Goal: Transaction & Acquisition: Obtain resource

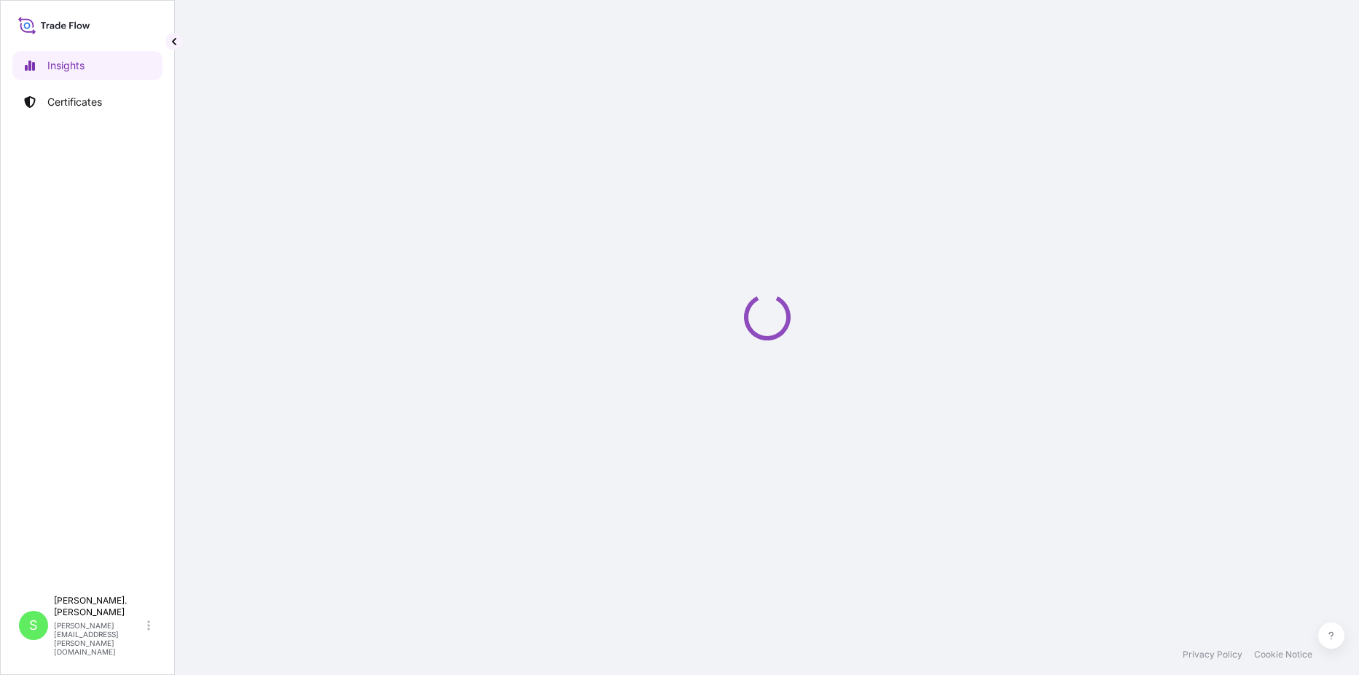
select select "2025"
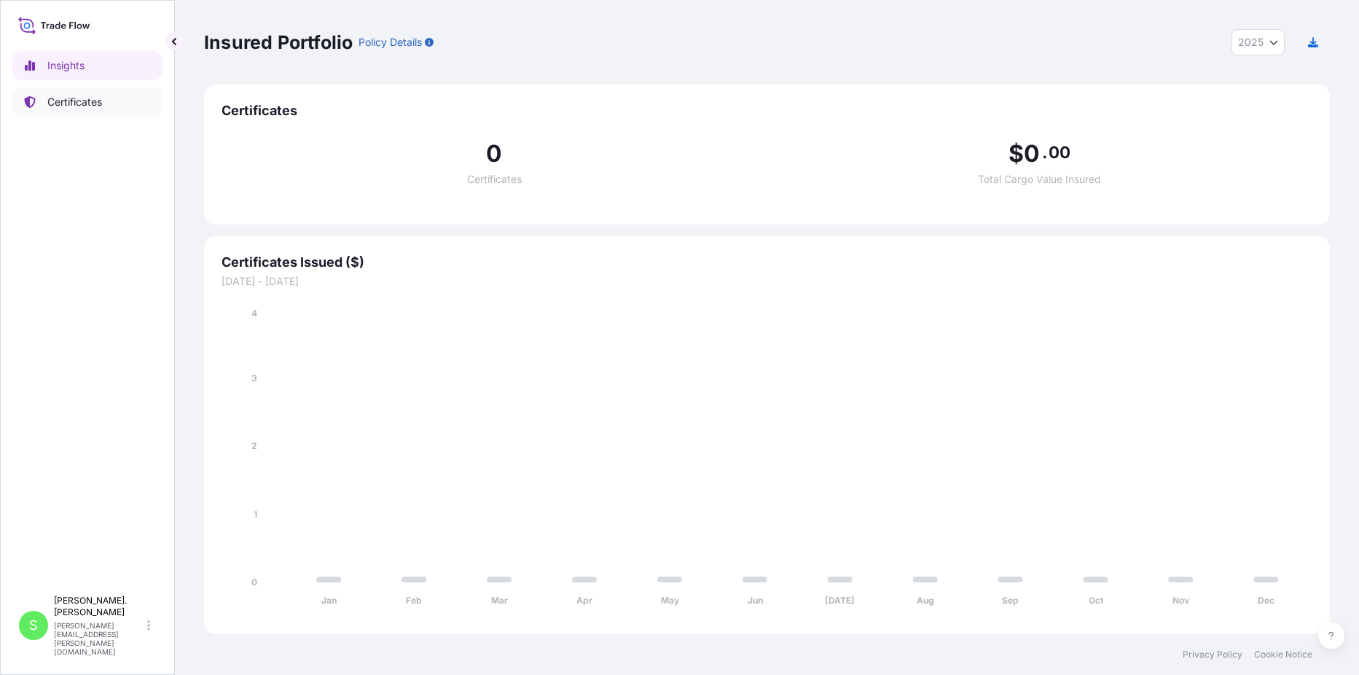
click at [84, 99] on p "Certificates" at bounding box center [74, 102] width 55 height 15
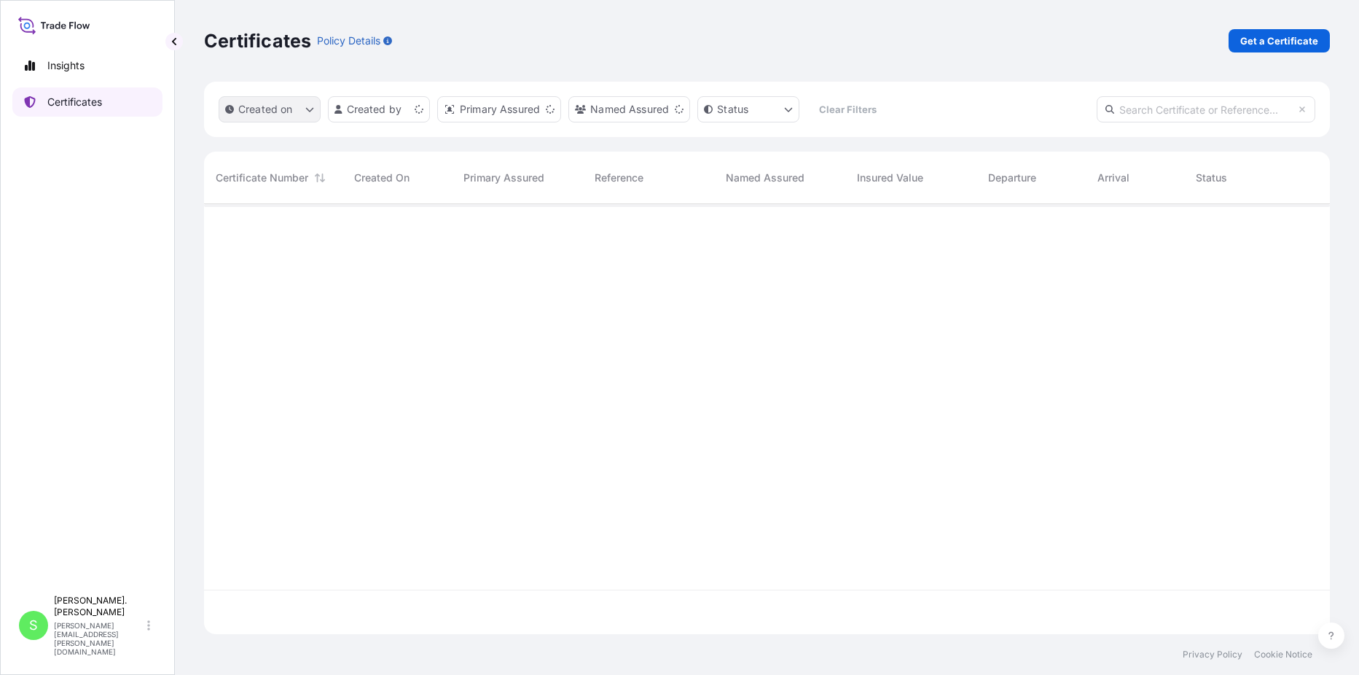
scroll to position [427, 1115]
click at [1273, 36] on p "Get a Certificate" at bounding box center [1280, 41] width 78 height 15
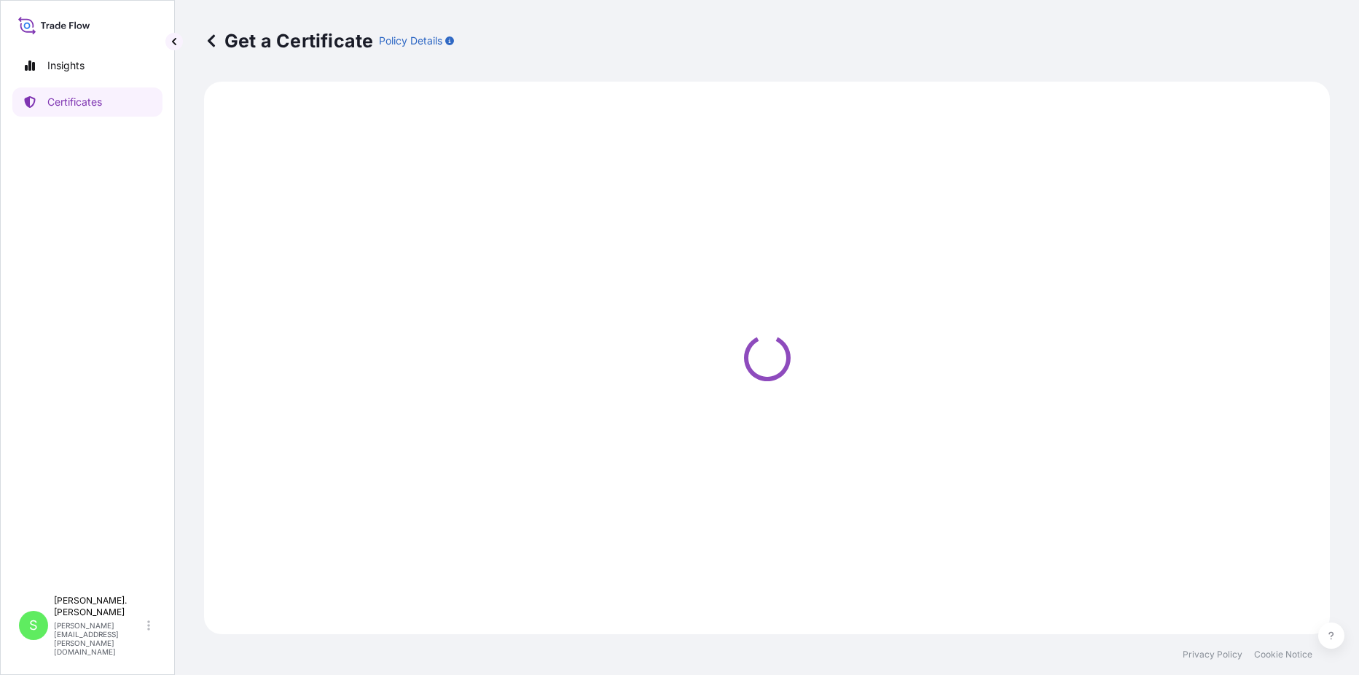
select select "Road / [GEOGRAPHIC_DATA]"
select select "Sea"
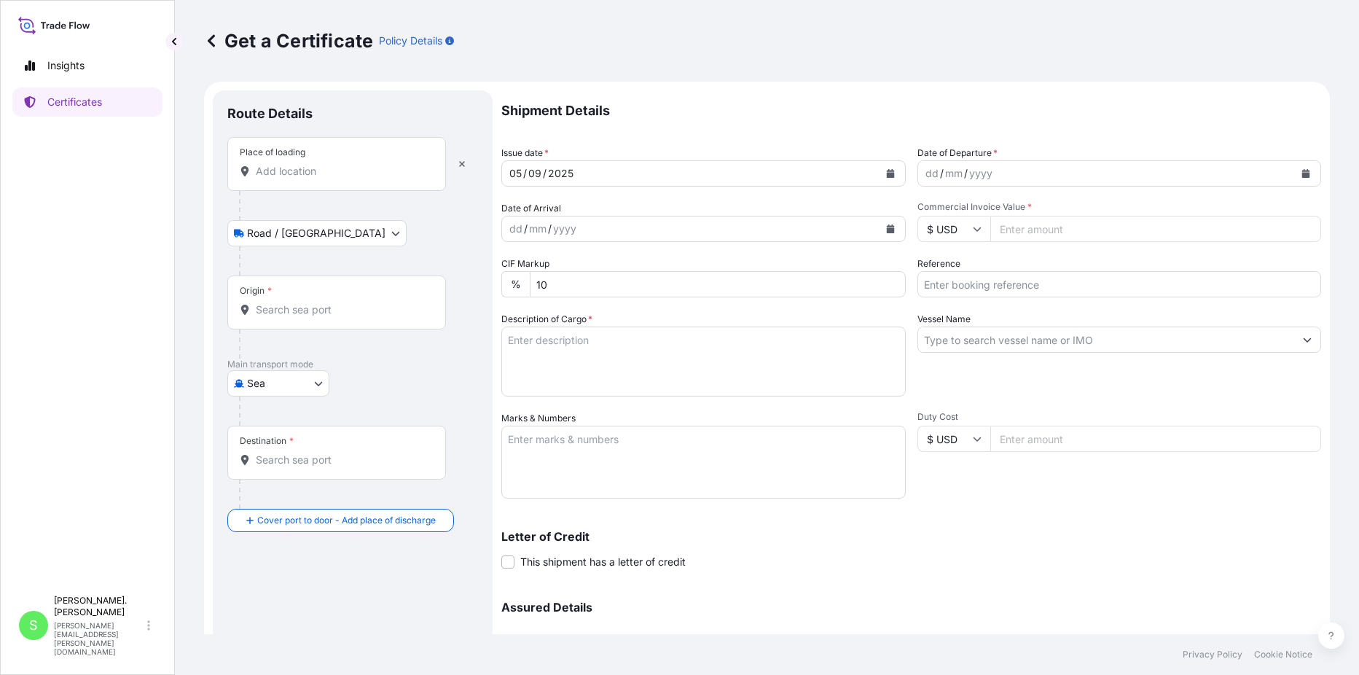
click at [333, 178] on input "Place of loading" at bounding box center [342, 171] width 172 height 15
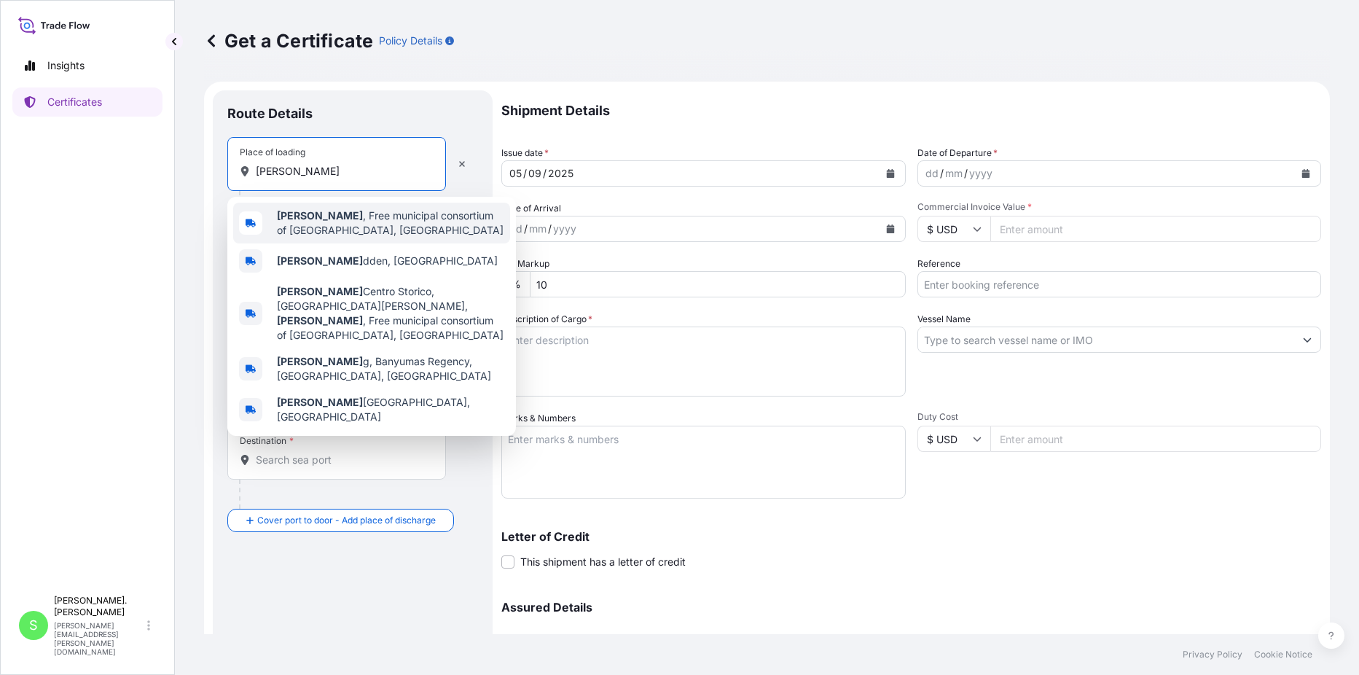
click at [374, 222] on span "[PERSON_NAME] , Free municipal consortium of [GEOGRAPHIC_DATA], [GEOGRAPHIC_DAT…" at bounding box center [390, 222] width 227 height 29
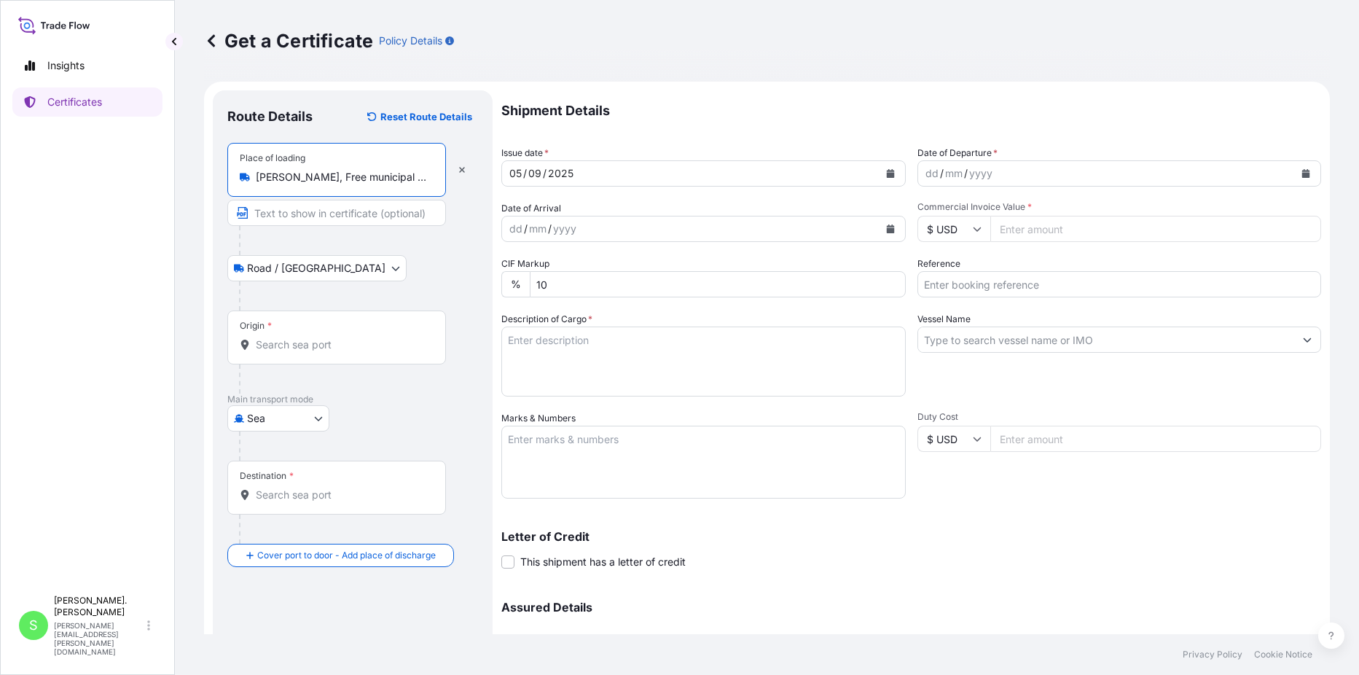
type input "[PERSON_NAME], Free municipal consortium of [GEOGRAPHIC_DATA], [GEOGRAPHIC_DATA]"
click at [327, 265] on body "5 options available. Insights Certificates S [PERSON_NAME]. Cianci [EMAIL_ADDRE…" at bounding box center [679, 337] width 1359 height 675
click at [319, 267] on body "5 options available. Insights Certificates S [PERSON_NAME]. Cianci [EMAIL_ADDRE…" at bounding box center [679, 337] width 1359 height 675
click at [317, 415] on body "Insights Certificates S [PERSON_NAME]. Cianci [EMAIL_ADDRESS][PERSON_NAME][DOMA…" at bounding box center [679, 337] width 1359 height 675
click at [276, 453] on div "Air" at bounding box center [278, 456] width 90 height 26
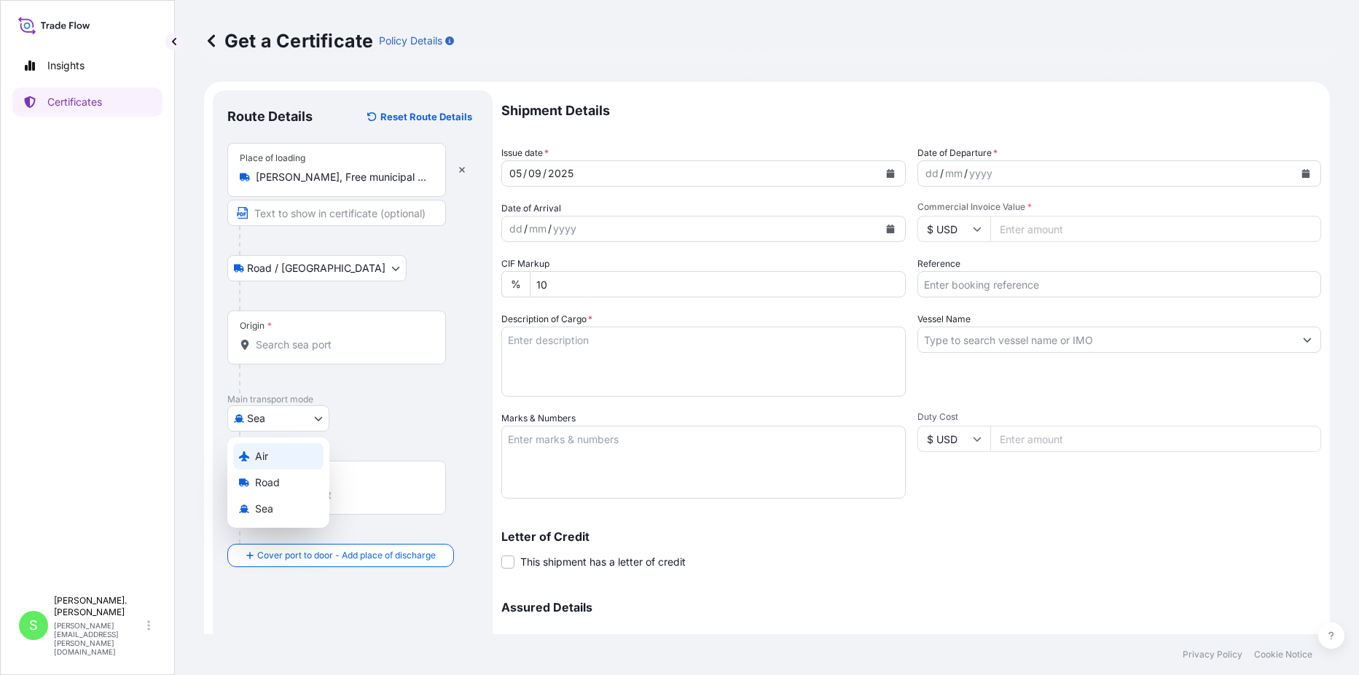
select select "Air"
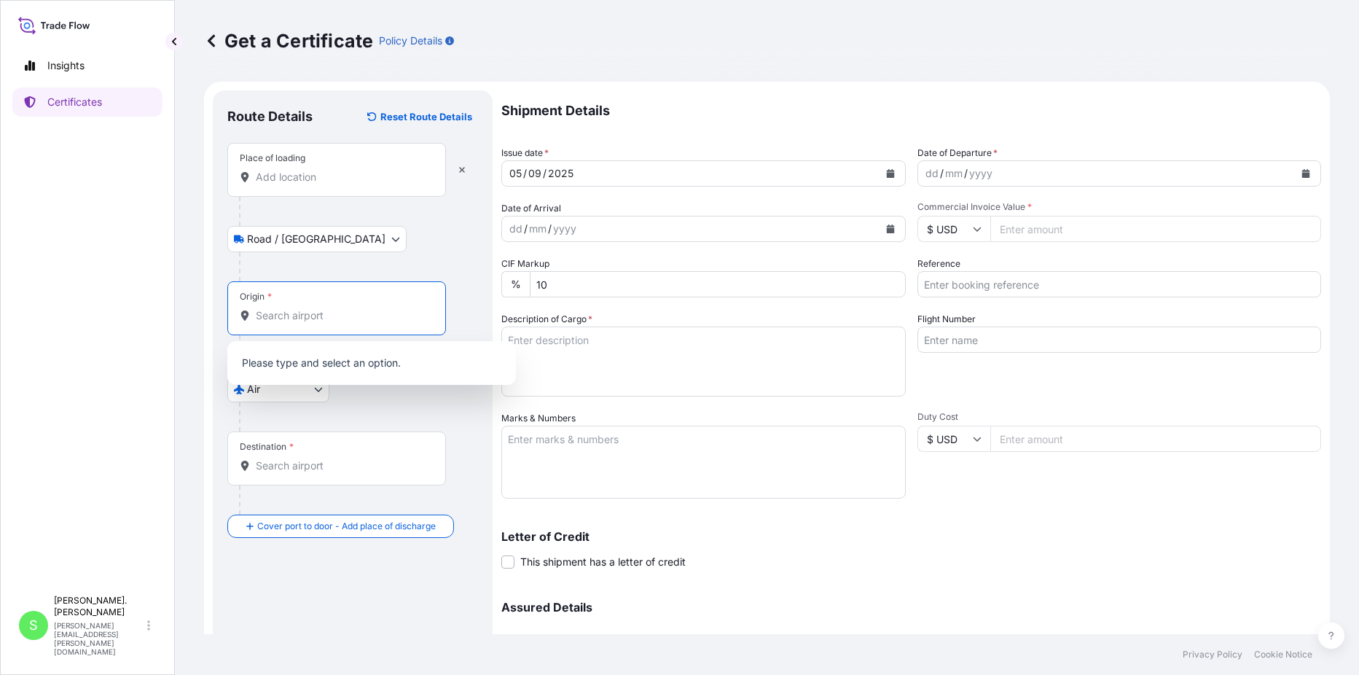
click at [335, 319] on input "Origin *" at bounding box center [342, 315] width 172 height 15
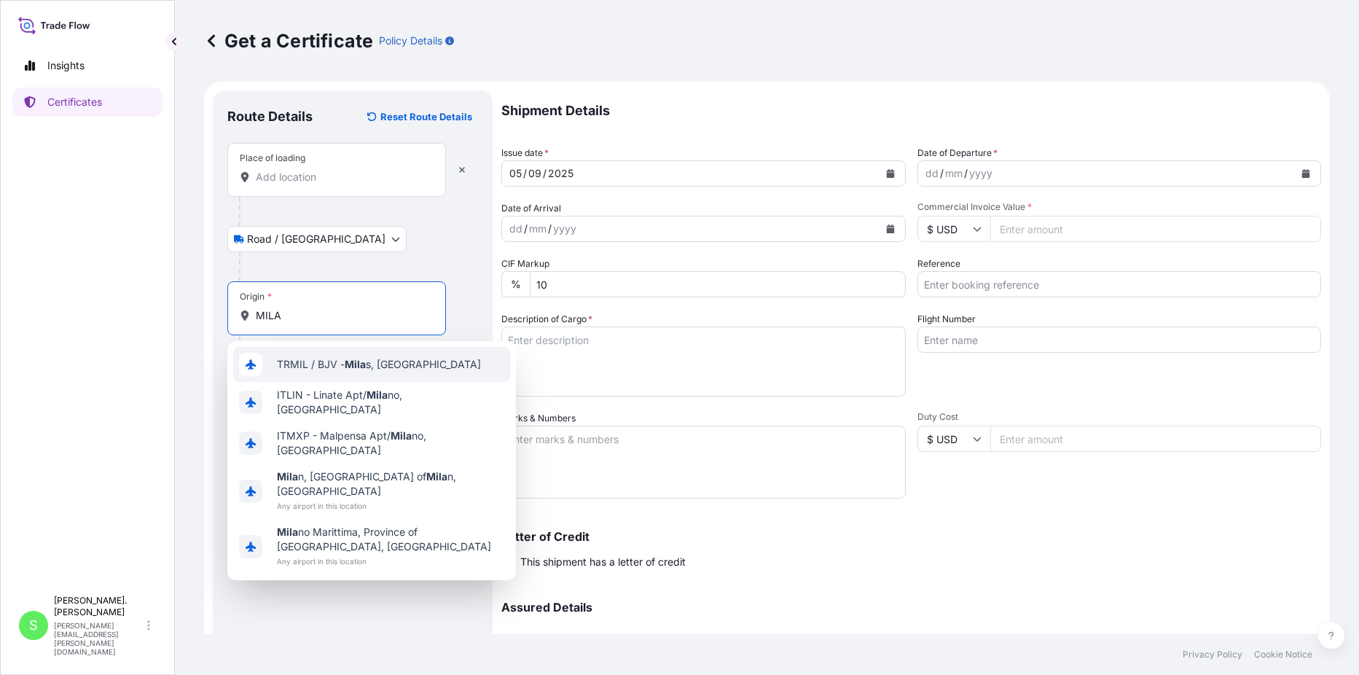
type input "MILA"
click at [402, 307] on div "Origin * MILA" at bounding box center [336, 308] width 219 height 54
click at [402, 308] on input "MILA" at bounding box center [342, 315] width 172 height 15
click at [398, 249] on div "Road / [GEOGRAPHIC_DATA] / Inland" at bounding box center [352, 239] width 251 height 26
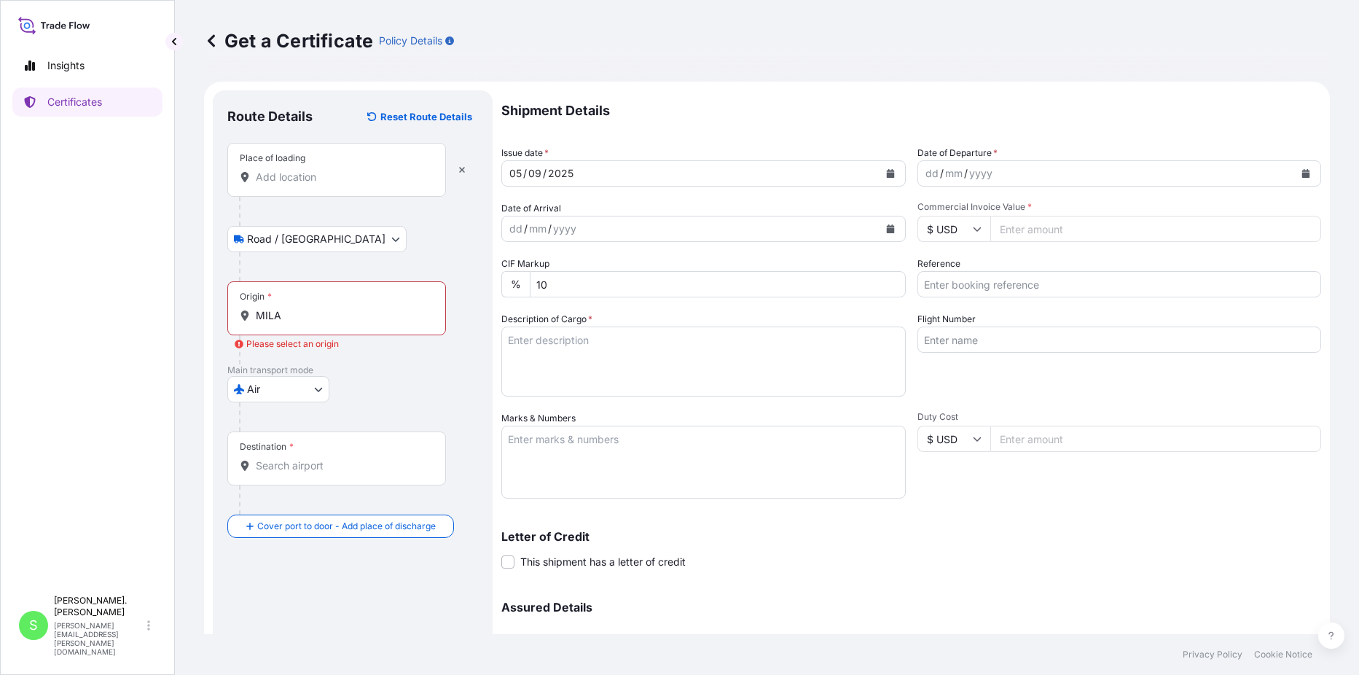
click at [968, 171] on div "yyyy" at bounding box center [981, 173] width 26 height 17
click at [1303, 171] on icon "Calendar" at bounding box center [1307, 173] width 8 height 9
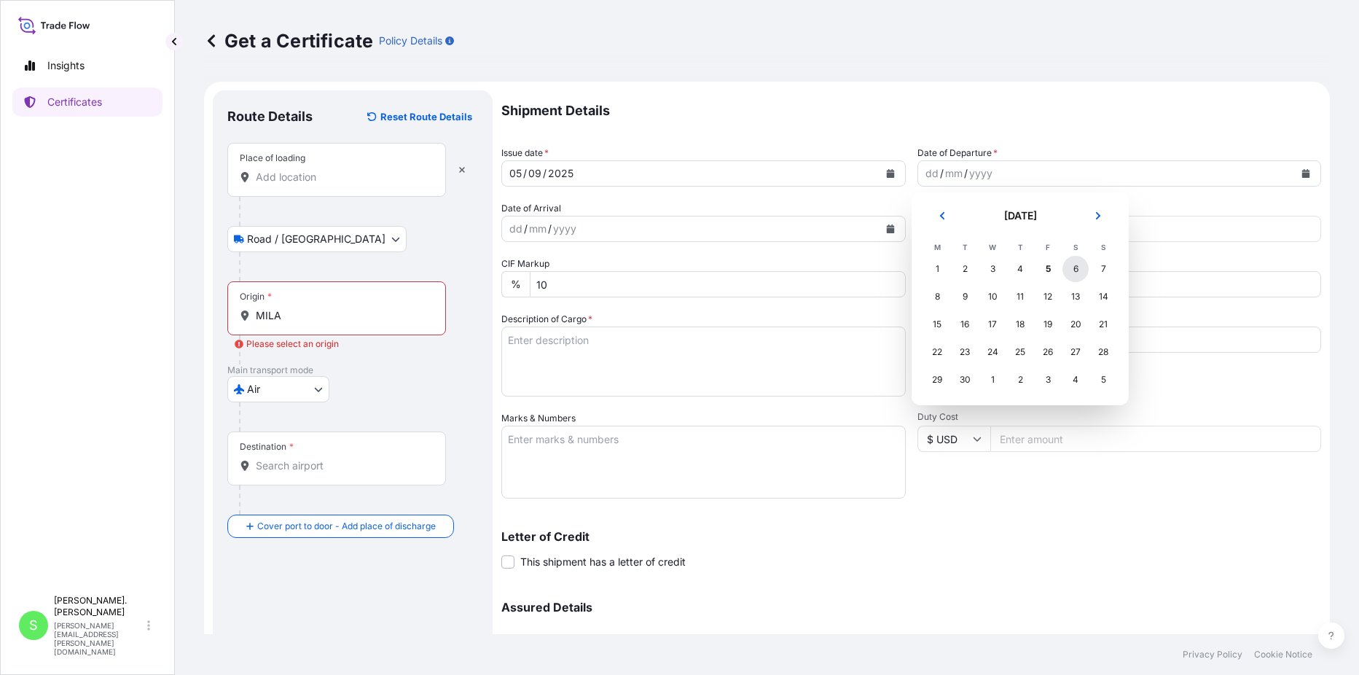
click at [1074, 268] on div "6" at bounding box center [1076, 269] width 26 height 26
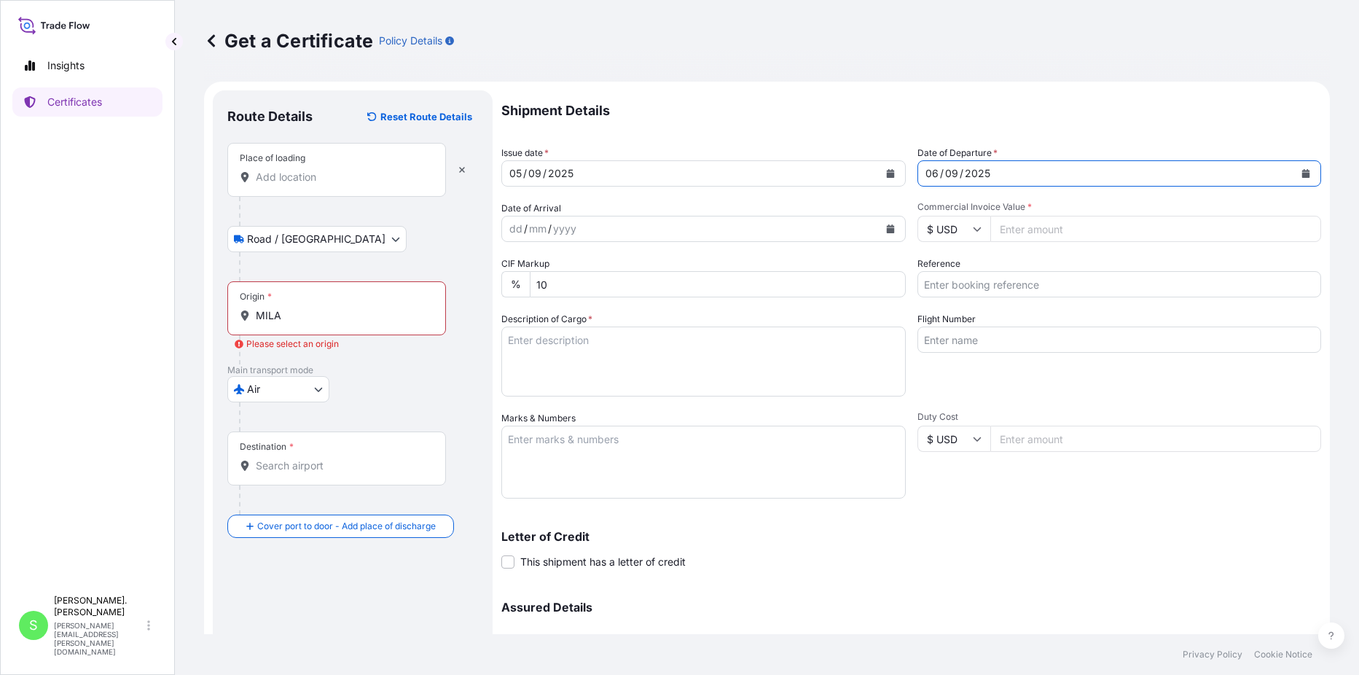
click at [973, 230] on icon at bounding box center [977, 229] width 8 height 4
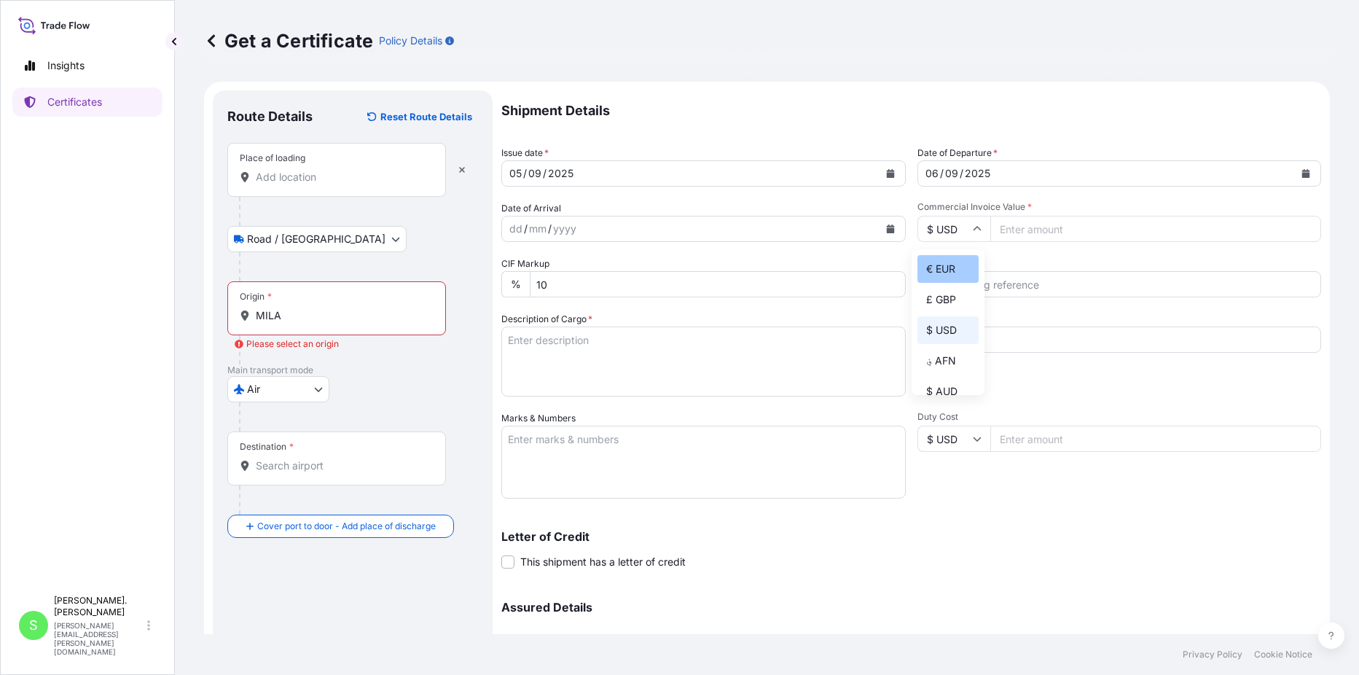
click at [954, 270] on div "€ EUR" at bounding box center [948, 269] width 61 height 28
type input "€ EUR"
click at [1034, 230] on input "Commercial Invoice Value *" at bounding box center [1157, 229] width 332 height 26
type input "36680"
click at [800, 189] on div "Shipment Details Issue date * [DATE] Date of Departure * [DATE] Date of Arrival…" at bounding box center [911, 409] width 820 height 639
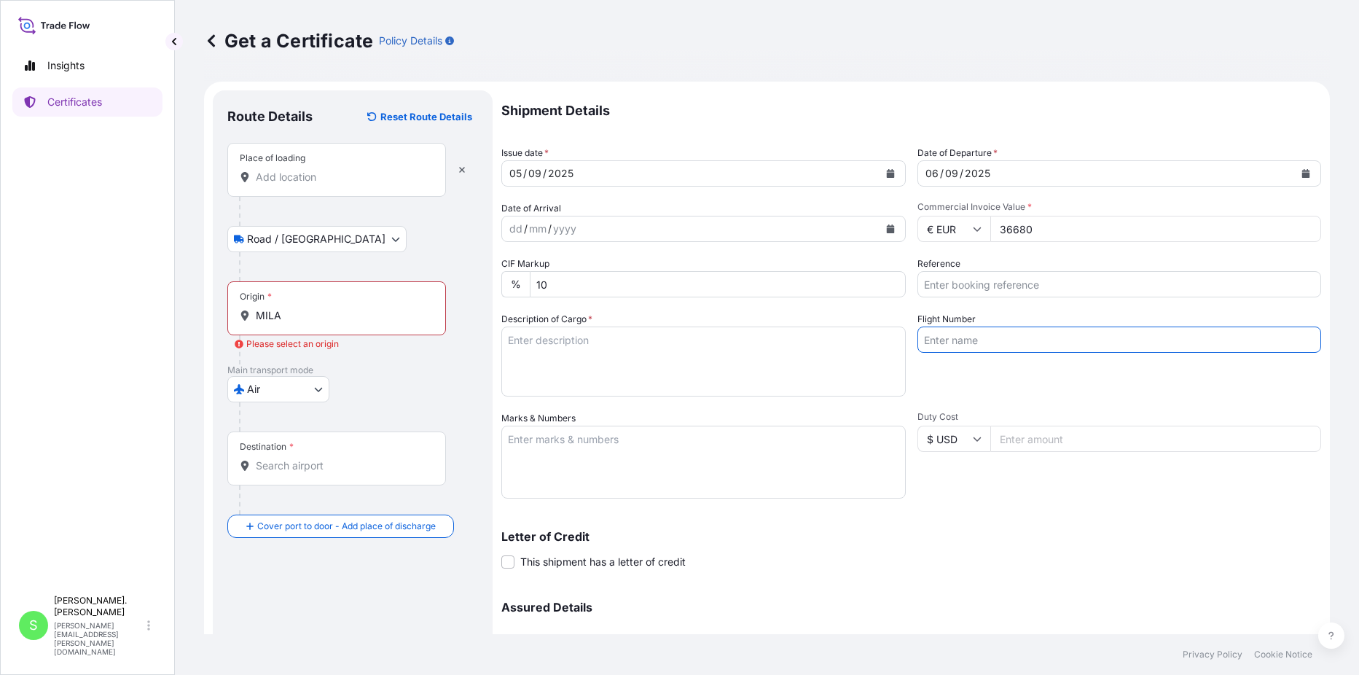
click at [973, 337] on input "Flight Number" at bounding box center [1120, 340] width 405 height 26
type input "C84096"
click at [1055, 369] on div "Flight Number C84096" at bounding box center [1120, 354] width 405 height 85
click at [573, 354] on textarea "Description of Cargo *" at bounding box center [703, 362] width 405 height 70
type textarea "80 BAGS ON 2 PLASTIC PALLETS OF CESAGUM LN1-200S LOCUST BEAN GUM"
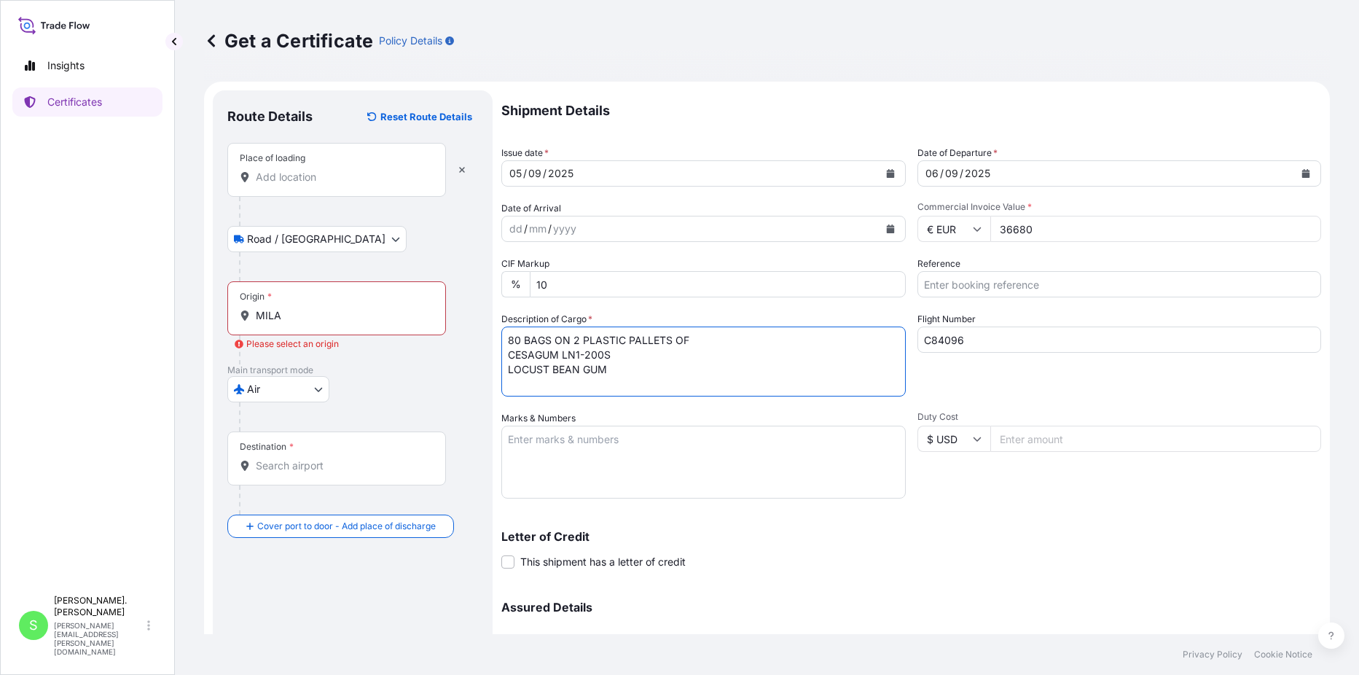
click at [562, 441] on textarea "Marks & Numbers" at bounding box center [703, 462] width 405 height 73
type textarea "CESAGUM LN1-200S KG 2000 BATCH NT25H00019 INVOICE 1020251071 SWO534"
click at [985, 562] on div "Letter of Credit This shipment has a letter of credit Letter of credit * Letter…" at bounding box center [911, 550] width 820 height 39
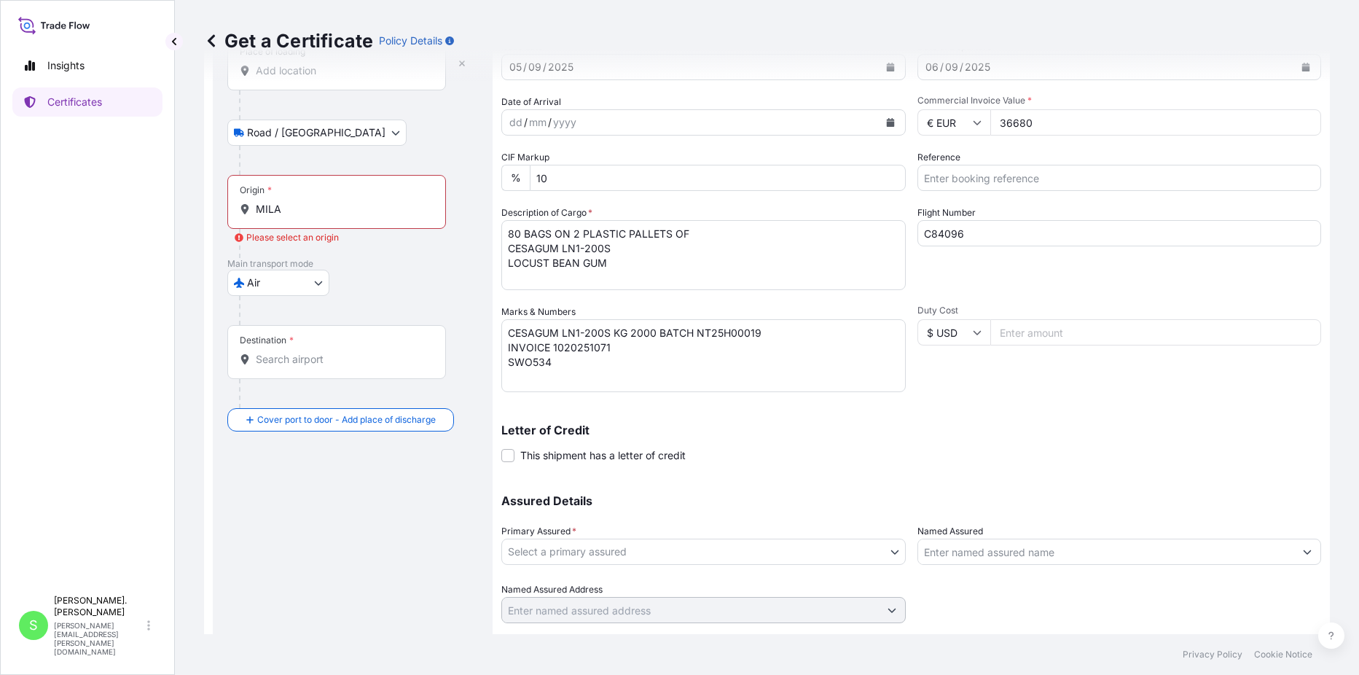
scroll to position [145, 0]
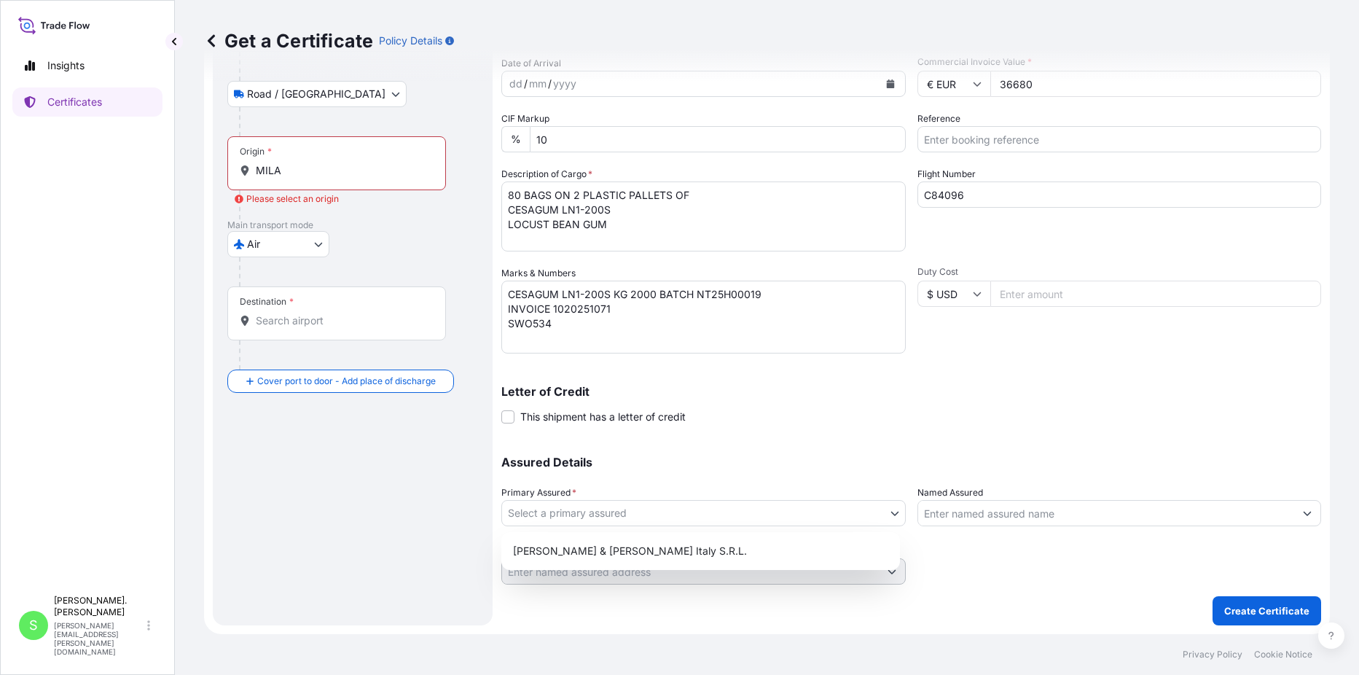
click at [567, 512] on body "Insights Certificates S [PERSON_NAME]. Cianci [EMAIL_ADDRESS][PERSON_NAME][DOMA…" at bounding box center [679, 337] width 1359 height 675
click at [582, 554] on div "[PERSON_NAME] & [PERSON_NAME] Italy S.R.L." at bounding box center [700, 551] width 387 height 26
select select "31672"
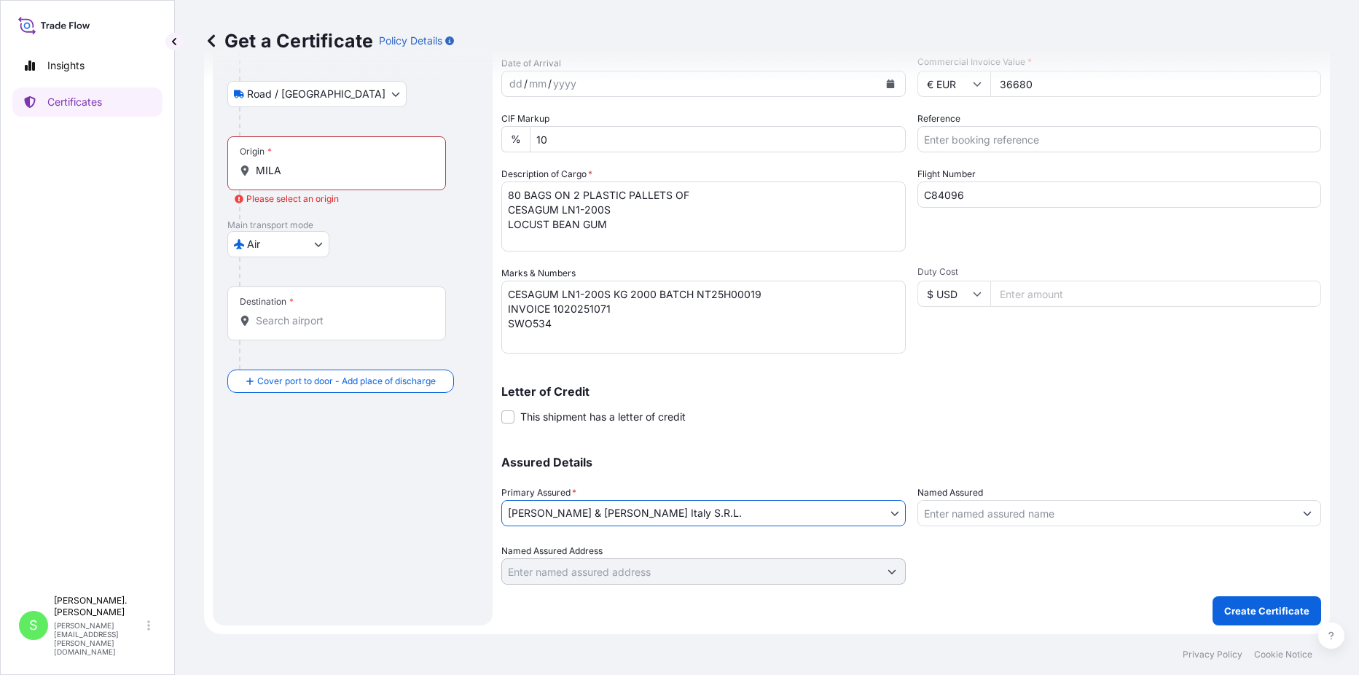
click at [935, 511] on input "Named Assured" at bounding box center [1106, 513] width 377 height 26
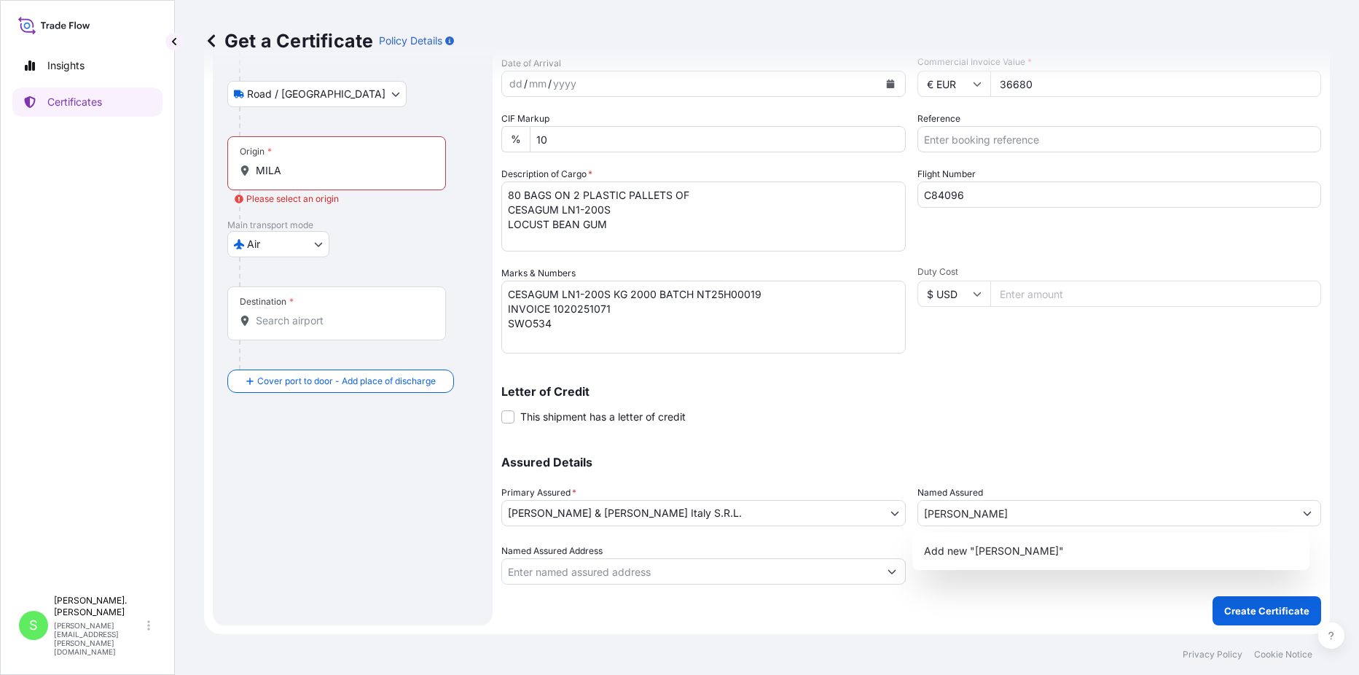
click at [961, 413] on div "Letter of Credit This shipment has a letter of credit Letter of credit * Letter…" at bounding box center [911, 405] width 820 height 39
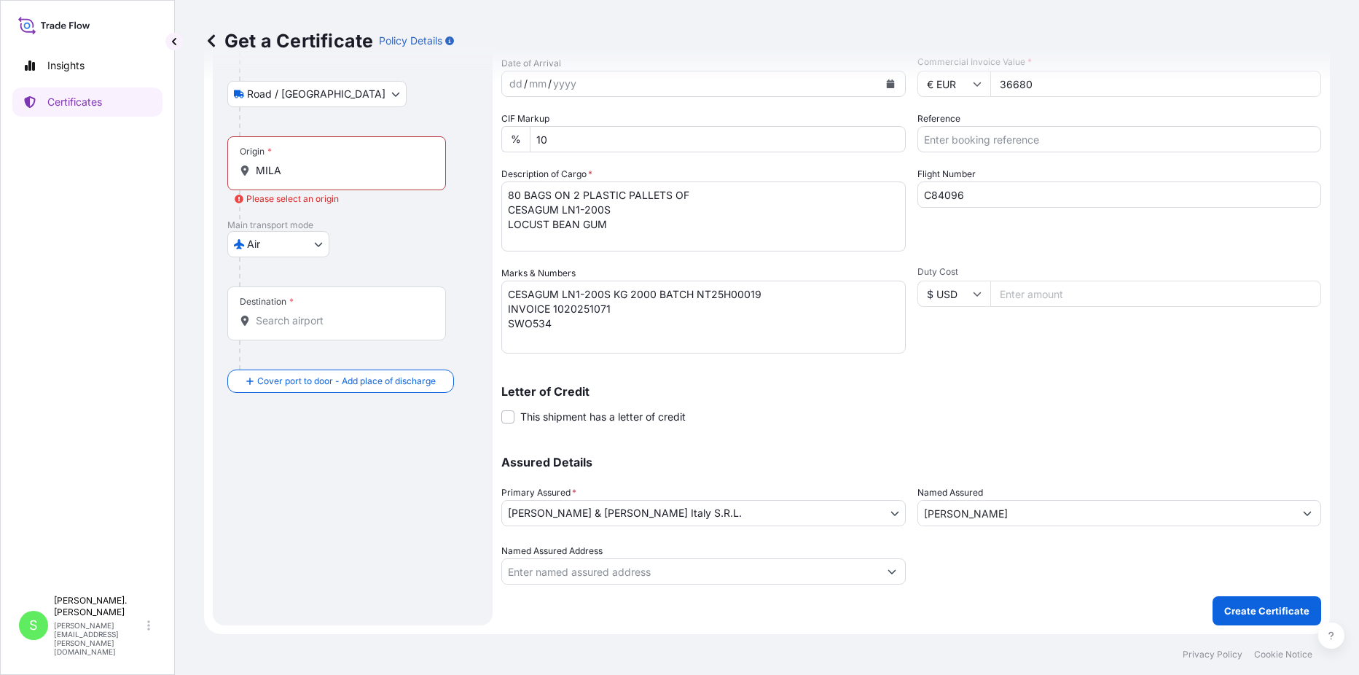
click at [991, 506] on input "[PERSON_NAME]" at bounding box center [1106, 513] width 377 height 26
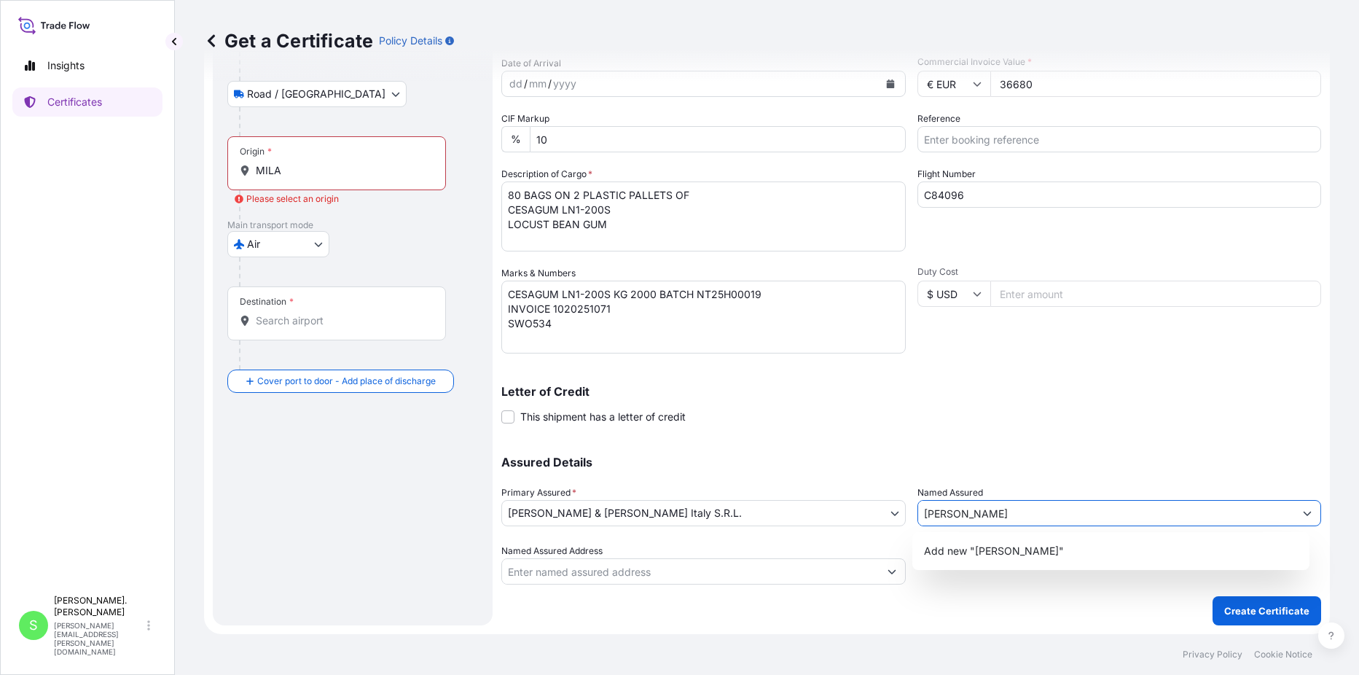
click at [991, 506] on input "[PERSON_NAME]" at bounding box center [1106, 513] width 377 height 26
click at [1304, 512] on icon "Show suggestions" at bounding box center [1308, 514] width 8 height 4
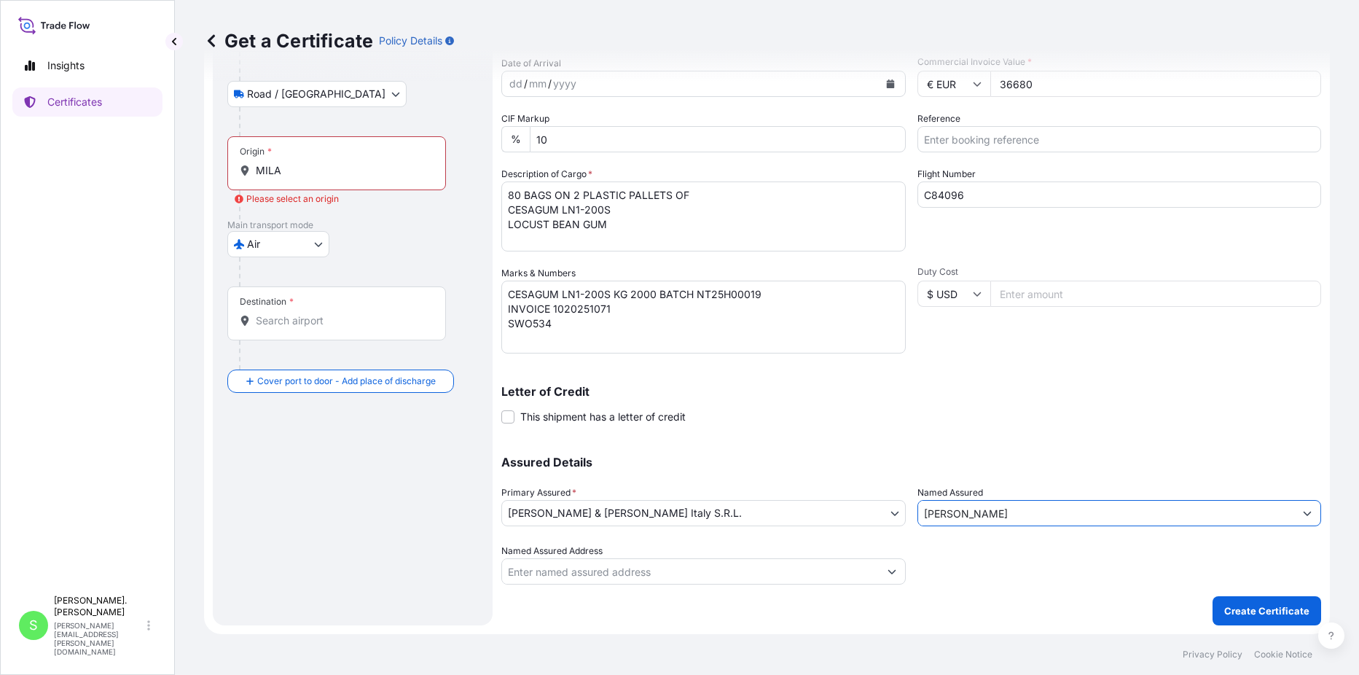
click at [1304, 512] on icon "Show suggestions" at bounding box center [1308, 514] width 8 height 4
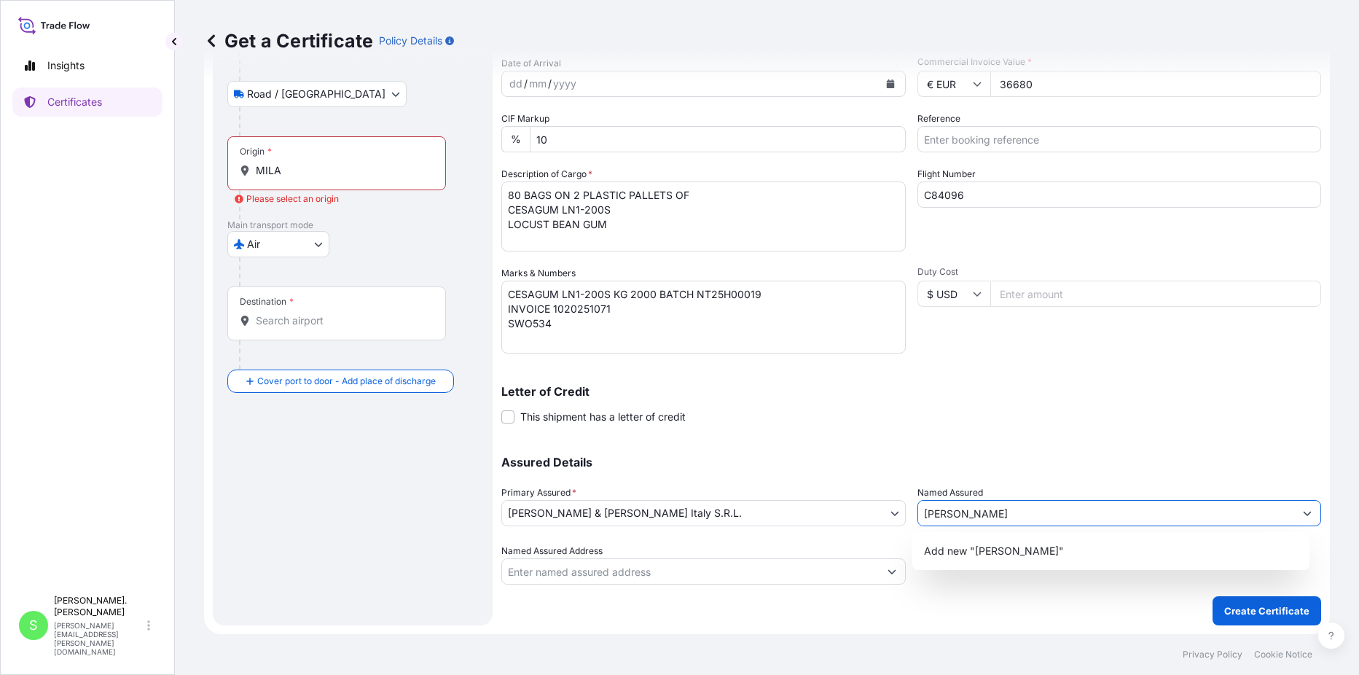
click at [1304, 512] on icon "Show suggestions" at bounding box center [1308, 514] width 8 height 4
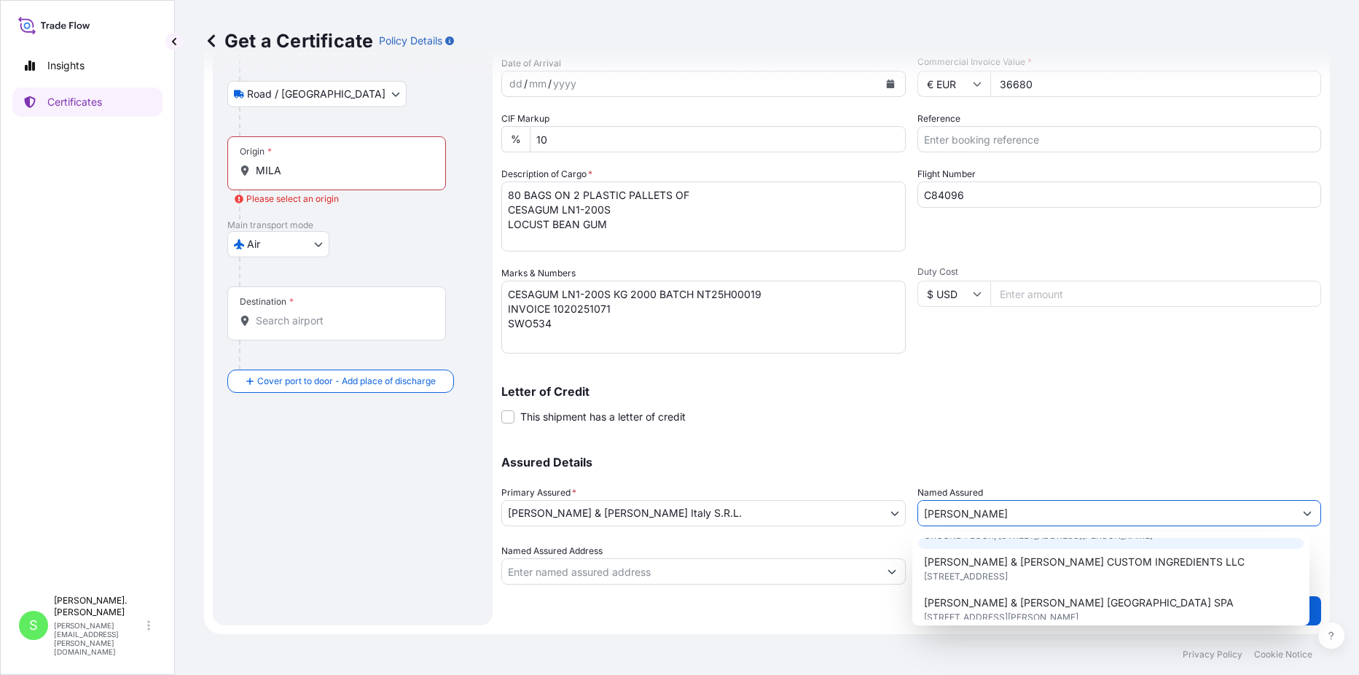
scroll to position [219, 0]
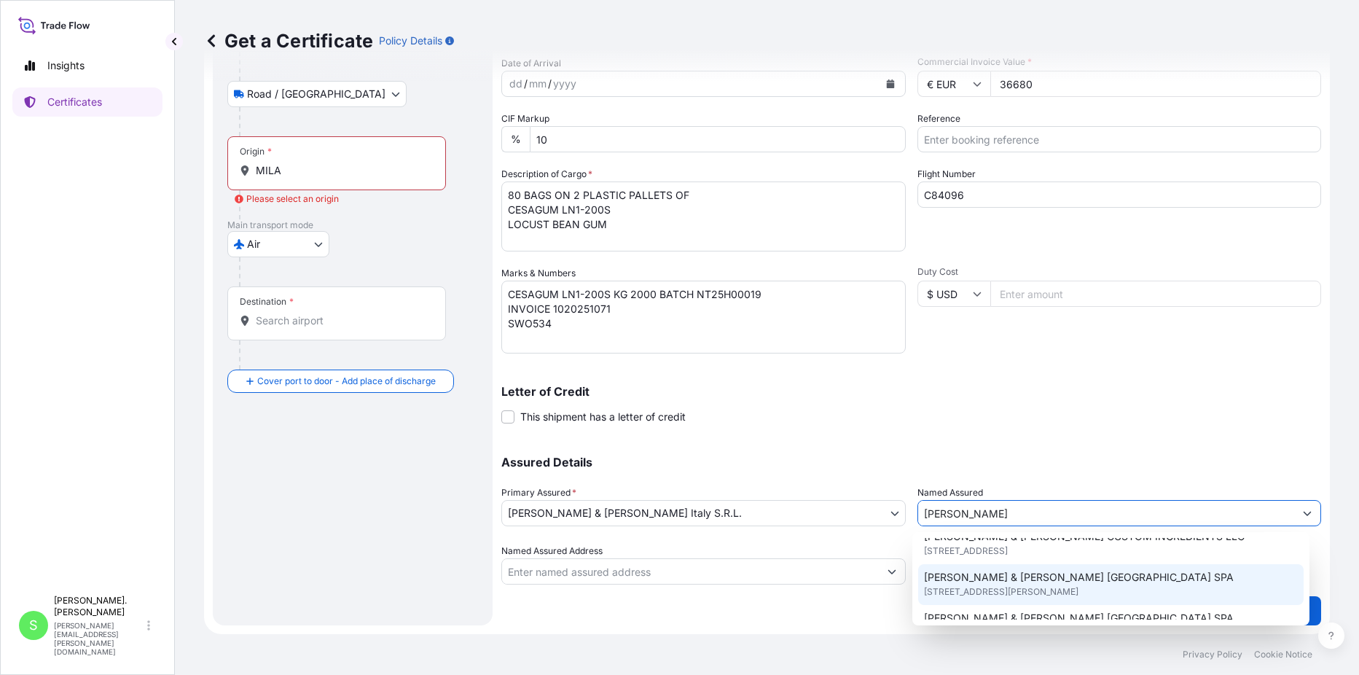
click at [1020, 585] on span "[PERSON_NAME] & [PERSON_NAME] [GEOGRAPHIC_DATA] SPA" at bounding box center [1079, 577] width 310 height 15
type input "[PERSON_NAME] & [PERSON_NAME] [GEOGRAPHIC_DATA] SPA"
type input "[STREET_ADDRESS][PERSON_NAME]"
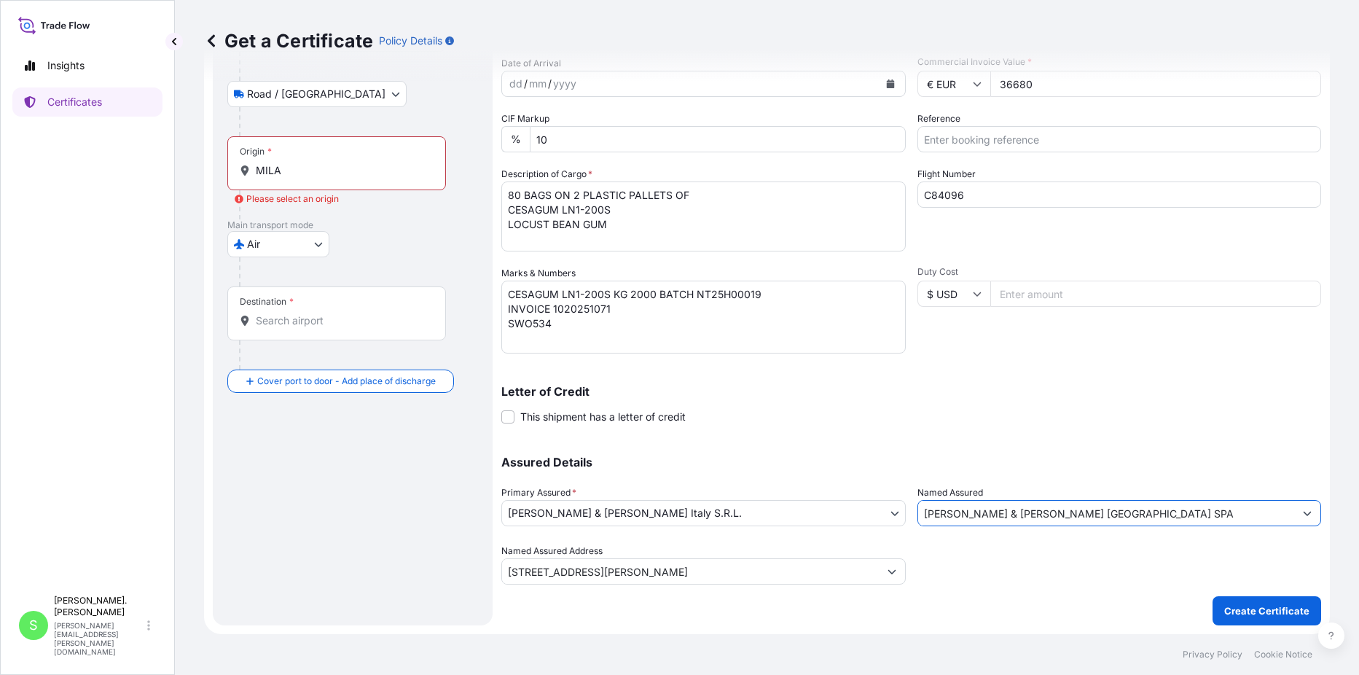
type input "[PERSON_NAME] & [PERSON_NAME] [GEOGRAPHIC_DATA] SPA"
click at [1010, 582] on div at bounding box center [1120, 564] width 405 height 41
click at [344, 471] on div "Route Details Reset Route Details Place of loading Road / Inland Road / Inland …" at bounding box center [352, 285] width 251 height 651
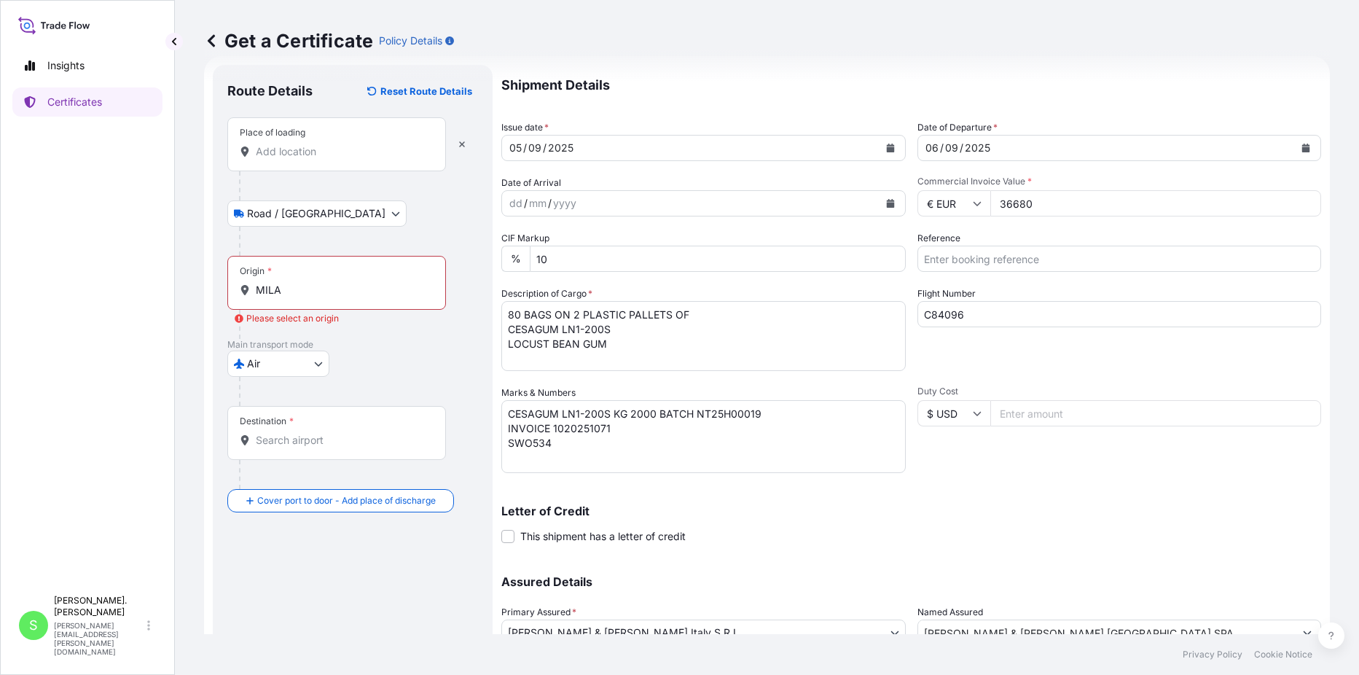
scroll to position [0, 0]
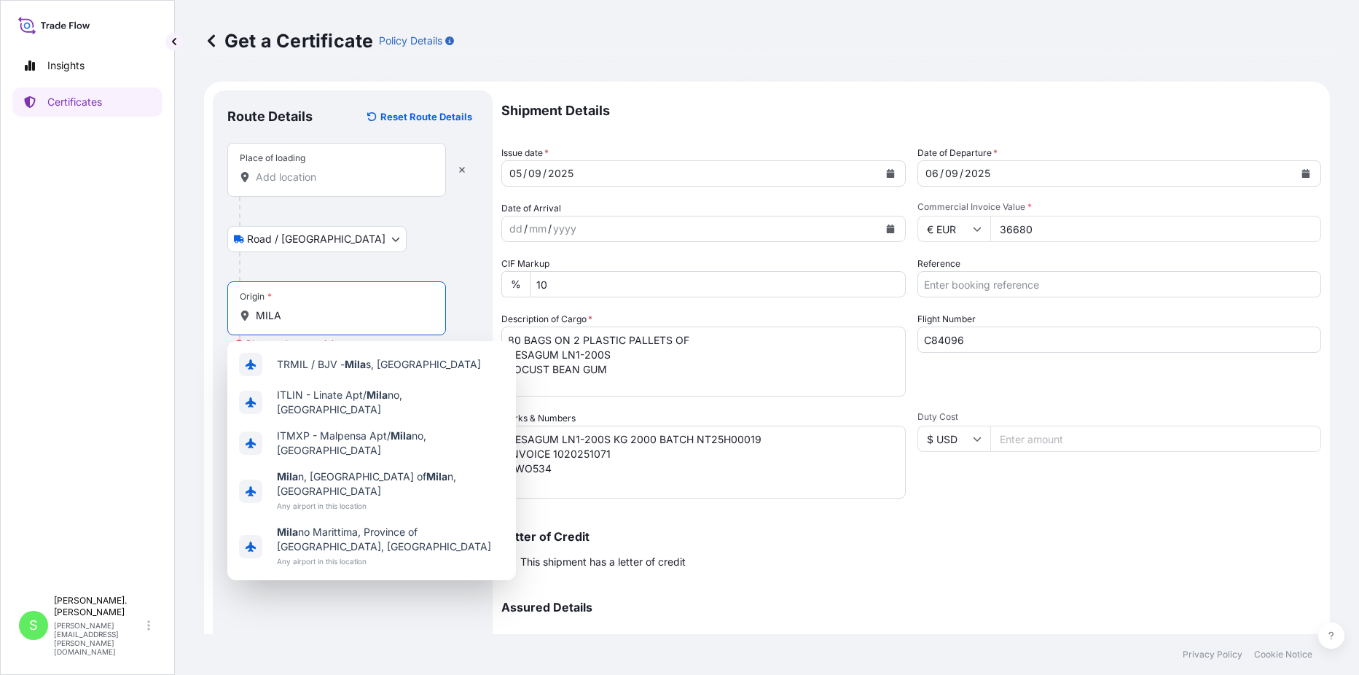
click at [293, 314] on input "MILA" at bounding box center [342, 315] width 172 height 15
click at [373, 432] on span "ITMXP - Malpensa Apt/ Mila no, [GEOGRAPHIC_DATA]" at bounding box center [390, 443] width 227 height 29
type input "ITMXP - Malpensa Apt/[GEOGRAPHIC_DATA], [GEOGRAPHIC_DATA]"
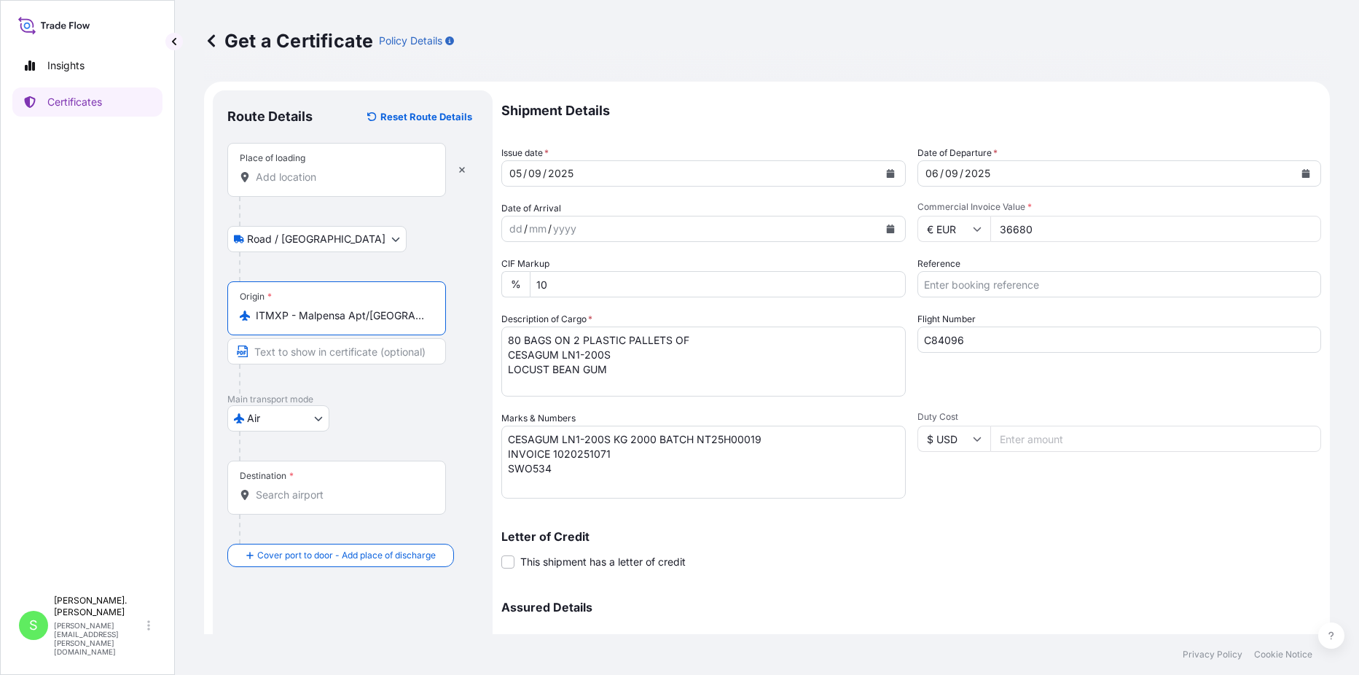
click at [331, 478] on div "Destination *" at bounding box center [336, 488] width 219 height 54
click at [331, 488] on input "Destination *" at bounding box center [342, 495] width 172 height 15
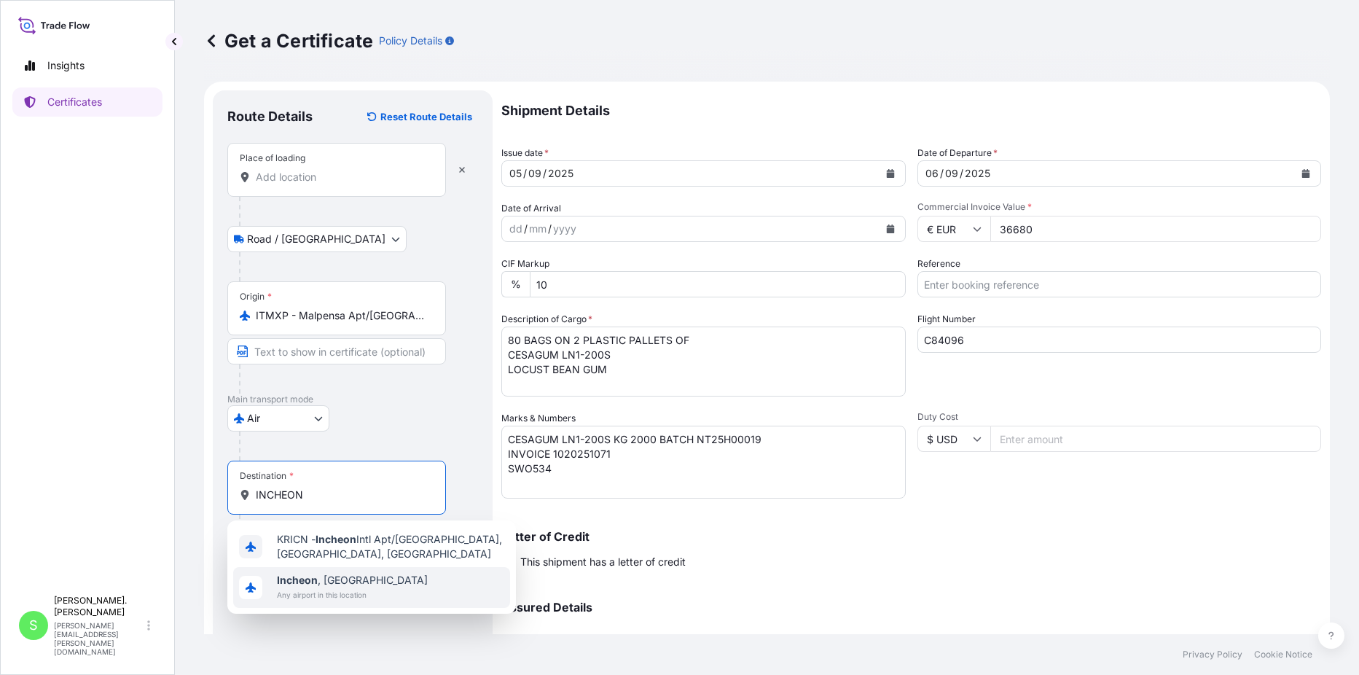
click at [359, 579] on span "[GEOGRAPHIC_DATA] , [GEOGRAPHIC_DATA]" at bounding box center [352, 580] width 151 height 15
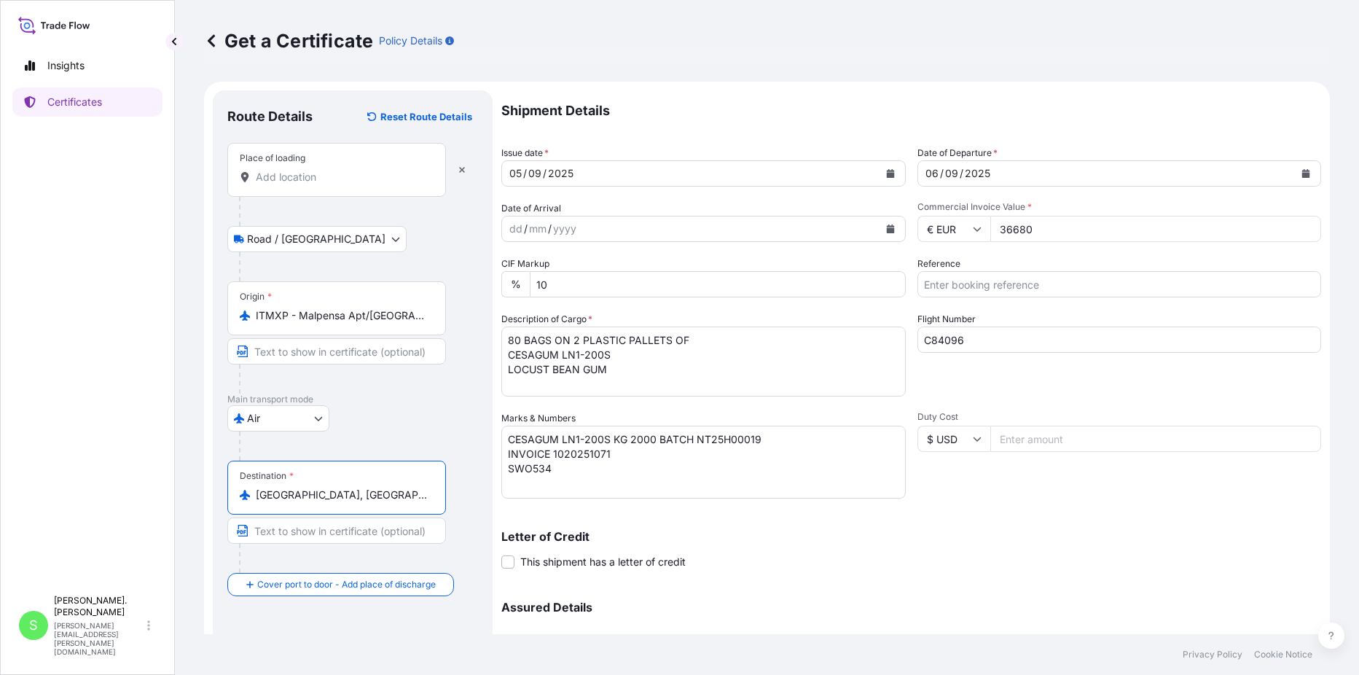
type input "[GEOGRAPHIC_DATA], [GEOGRAPHIC_DATA]"
click at [805, 542] on p "Letter of Credit" at bounding box center [911, 537] width 820 height 12
click at [358, 176] on input "Place of loading" at bounding box center [342, 177] width 172 height 15
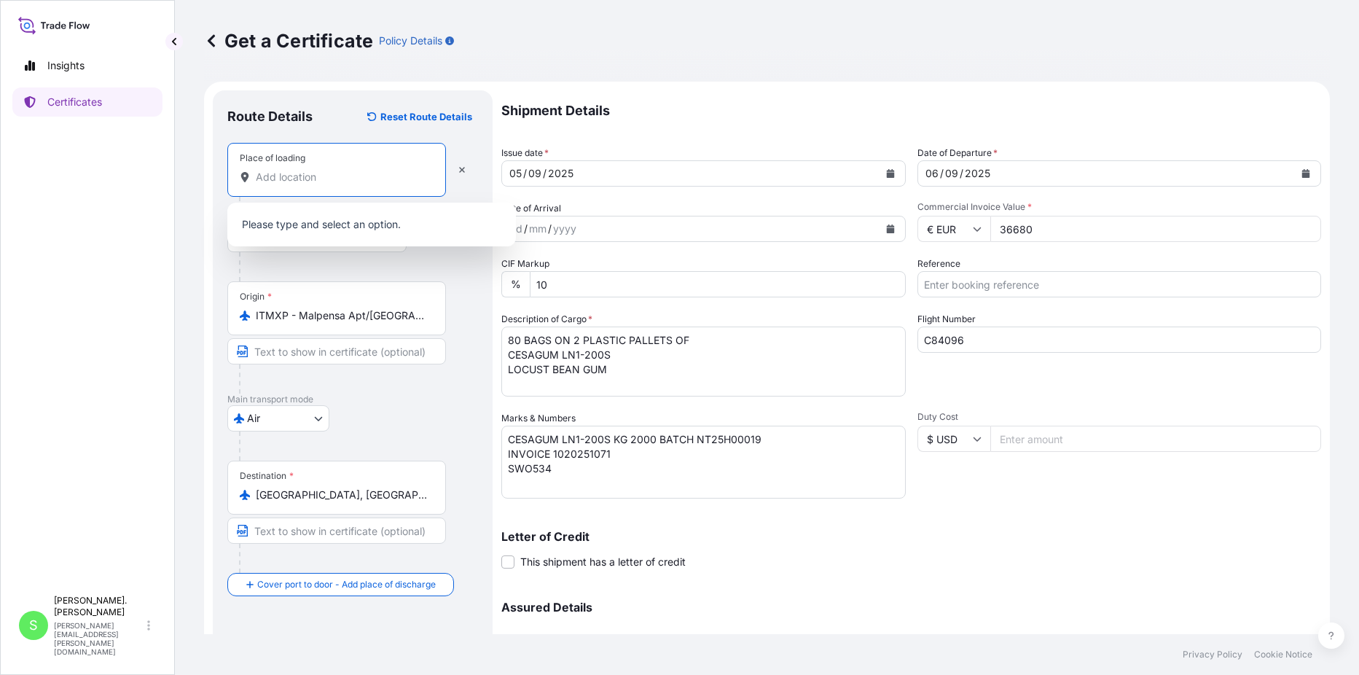
type input "M"
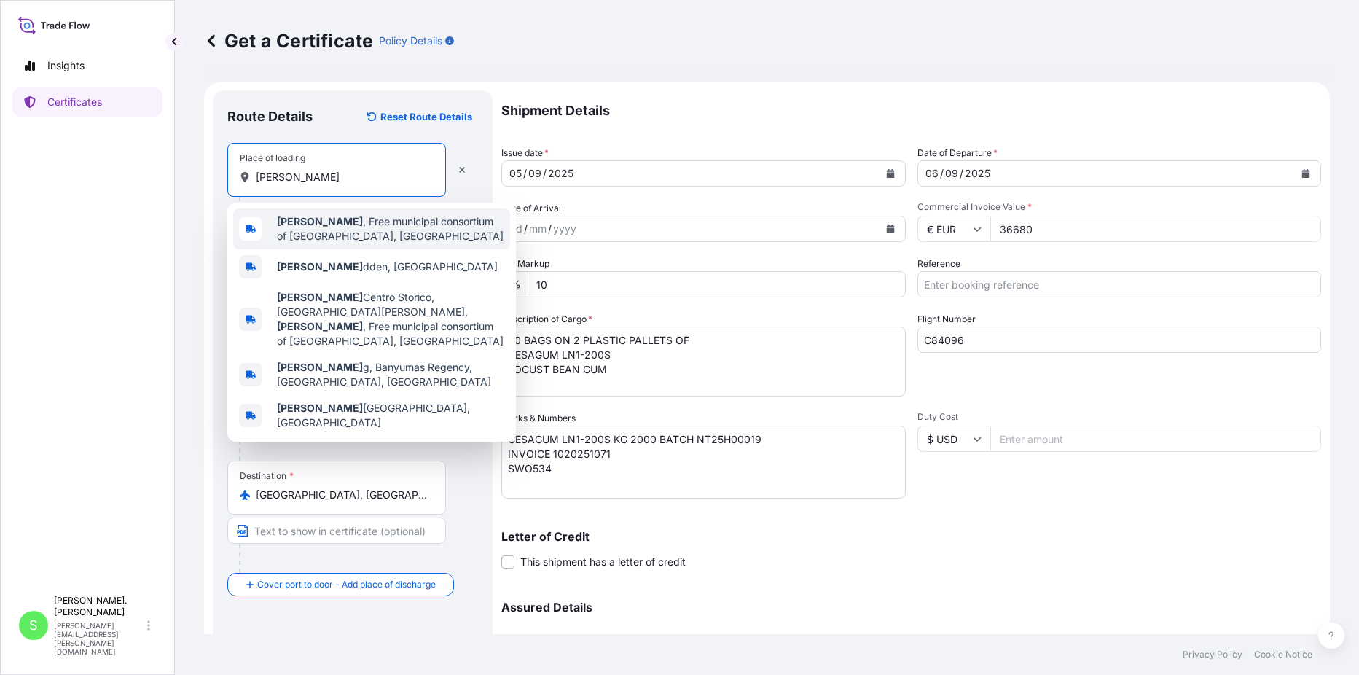
click at [368, 225] on span "[PERSON_NAME] , Free municipal consortium of [GEOGRAPHIC_DATA], [GEOGRAPHIC_DAT…" at bounding box center [390, 228] width 227 height 29
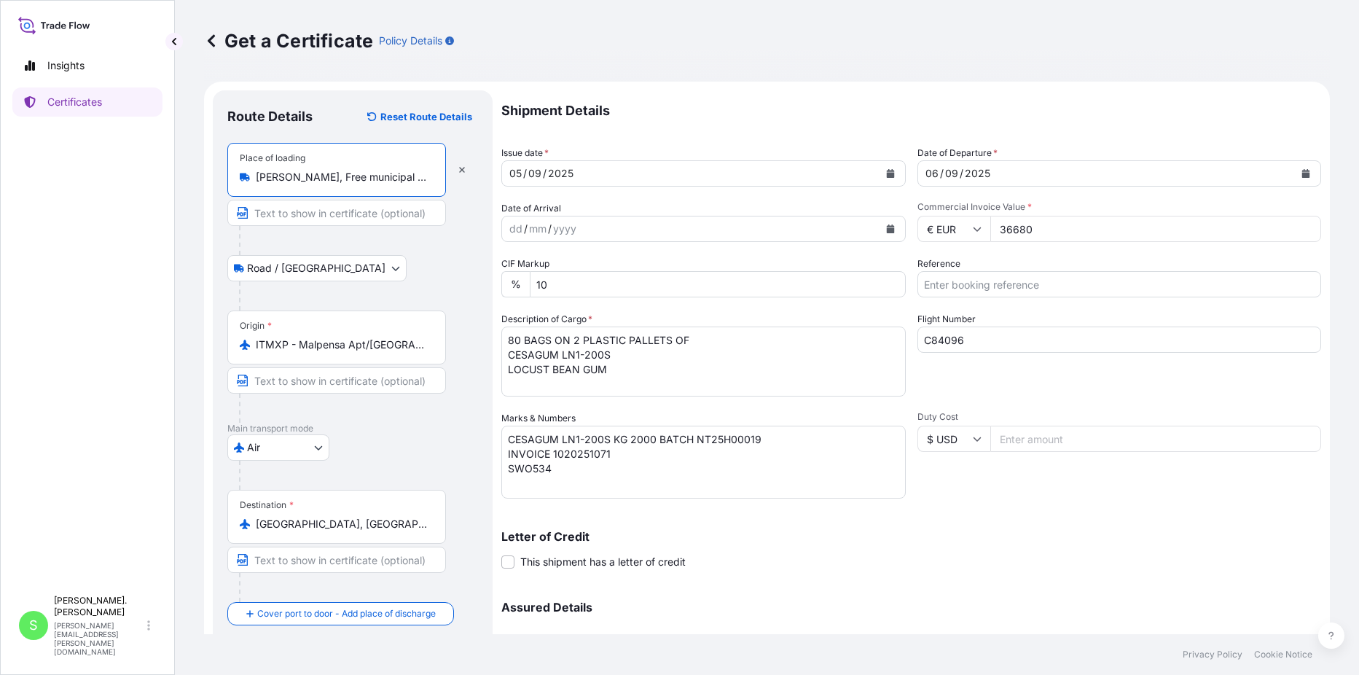
type input "[PERSON_NAME], Free municipal consortium of [GEOGRAPHIC_DATA], [GEOGRAPHIC_DATA]"
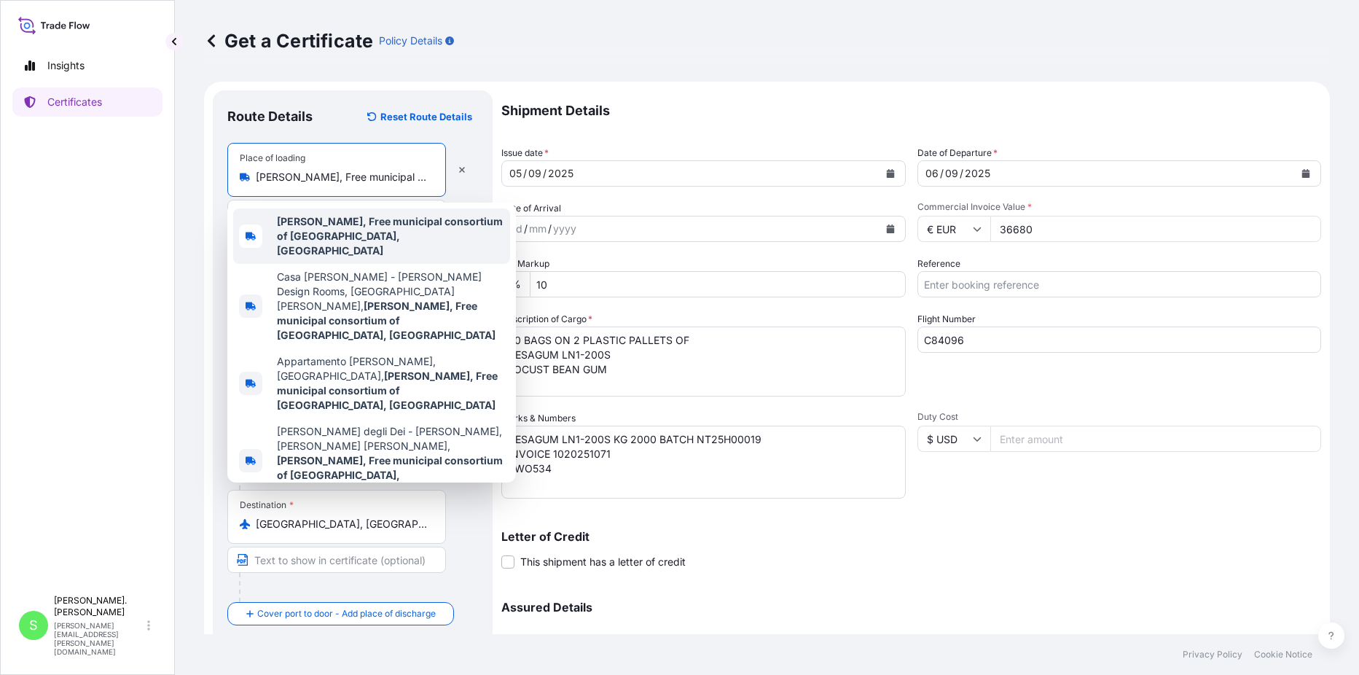
click at [362, 221] on b "[PERSON_NAME], Free municipal consortium of [GEOGRAPHIC_DATA], [GEOGRAPHIC_DATA]" at bounding box center [390, 236] width 226 height 42
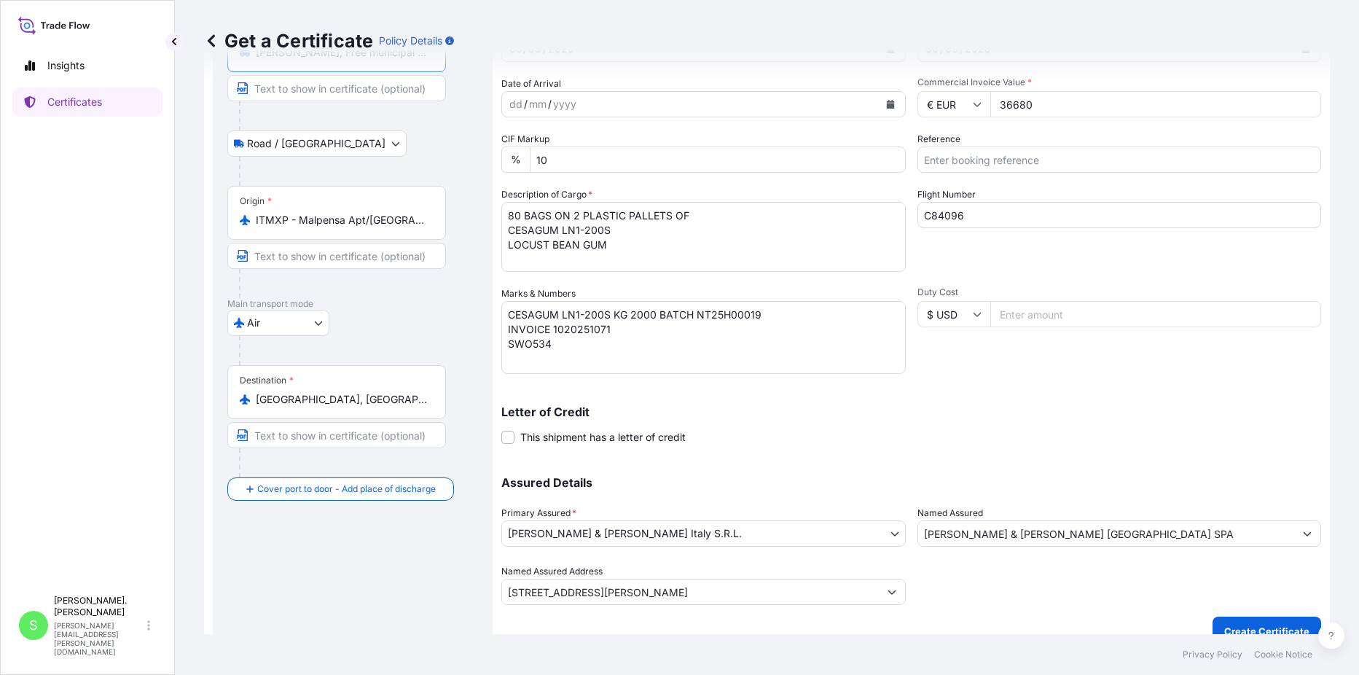
scroll to position [145, 0]
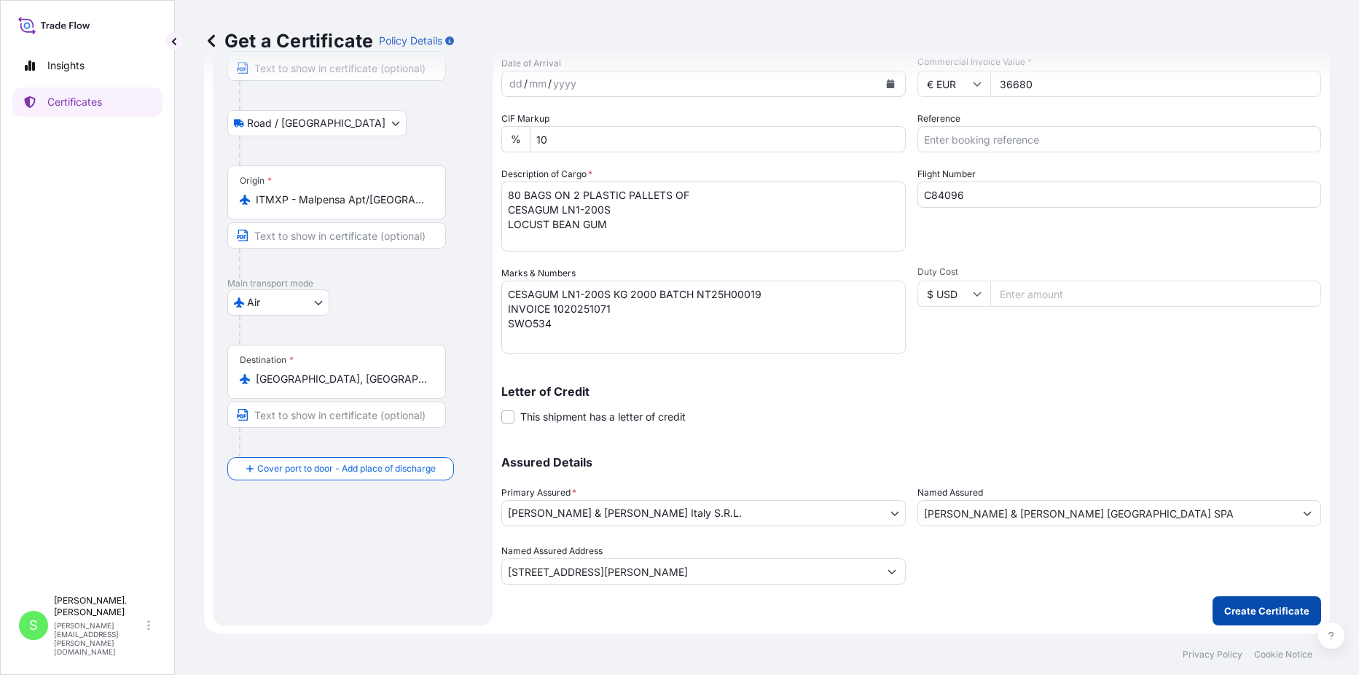
click at [1238, 612] on p "Create Certificate" at bounding box center [1267, 611] width 85 height 15
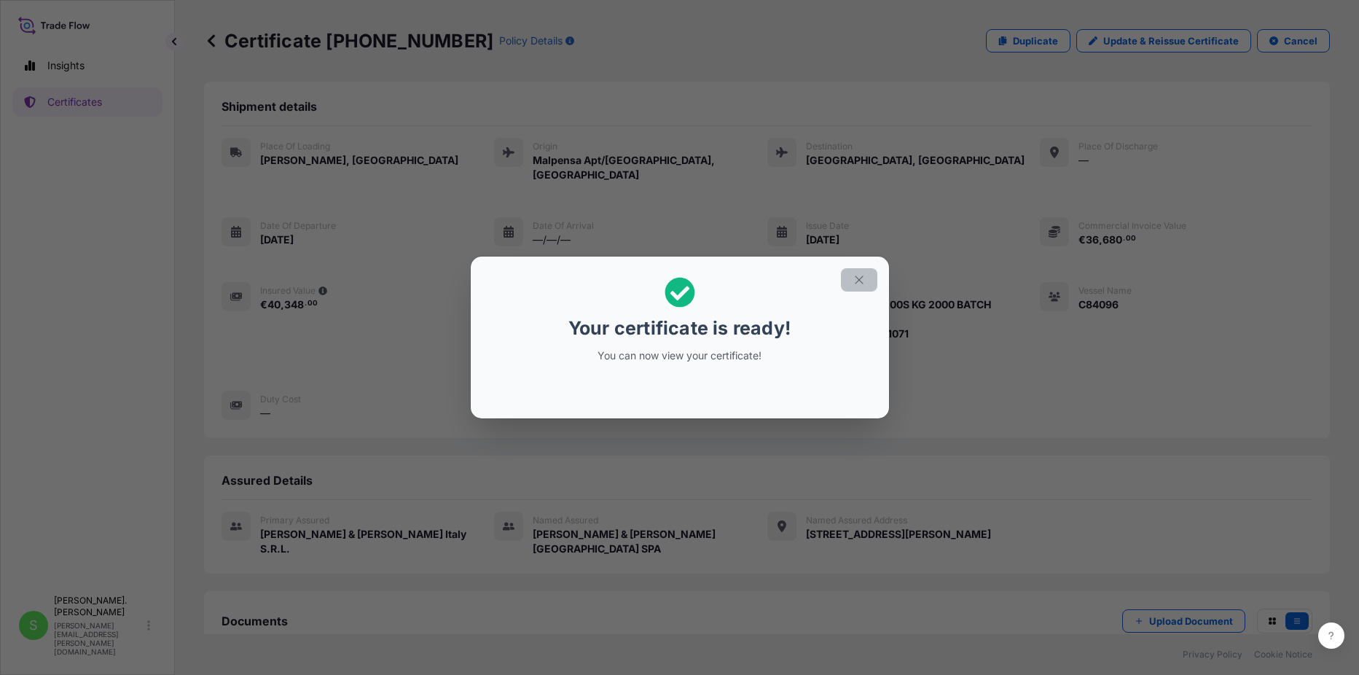
click at [856, 276] on icon "button" at bounding box center [859, 279] width 13 height 13
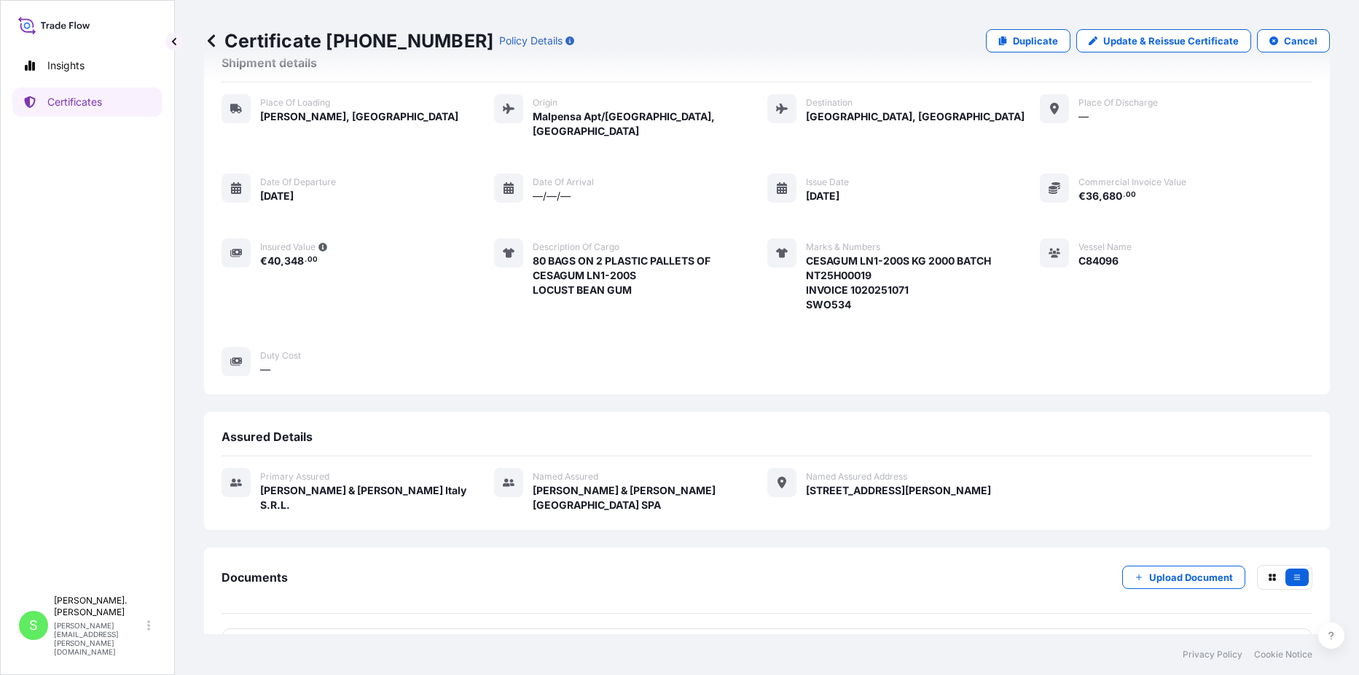
scroll to position [64, 0]
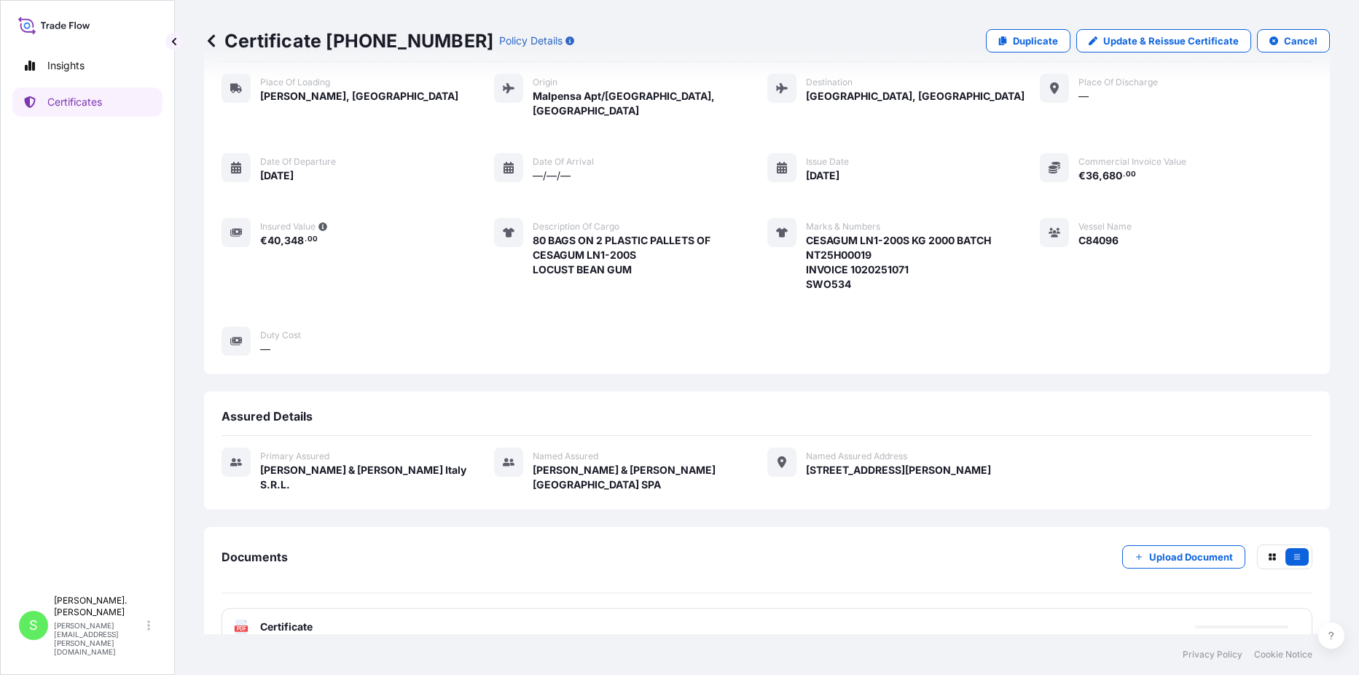
click at [235, 625] on rect at bounding box center [241, 628] width 13 height 6
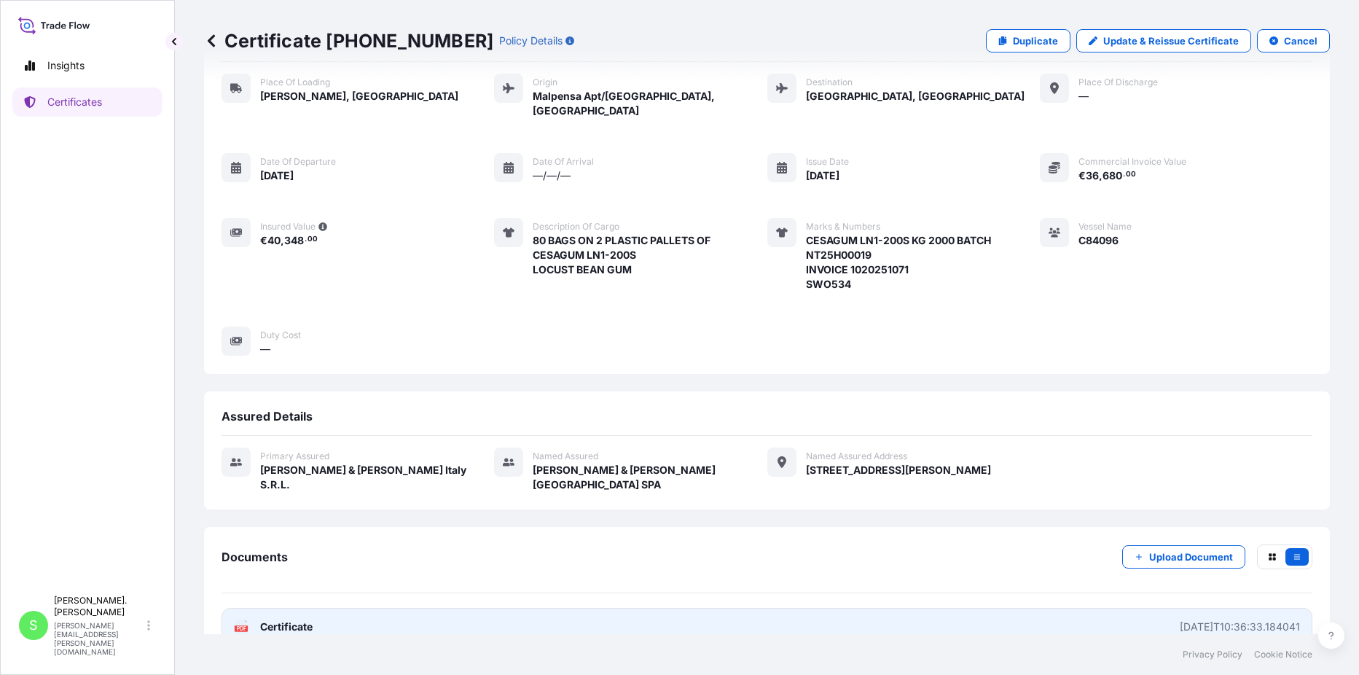
click at [270, 620] on span "Certificate" at bounding box center [286, 627] width 52 height 15
